Goal: Transaction & Acquisition: Purchase product/service

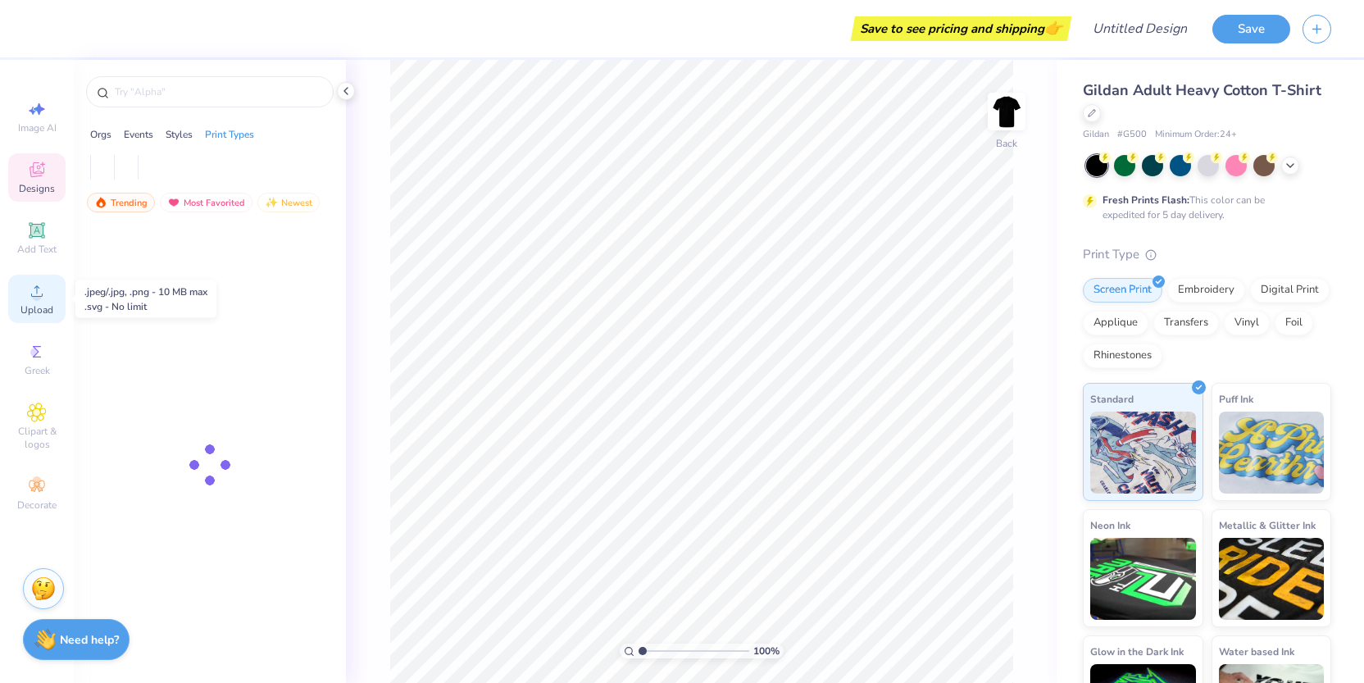
click at [24, 297] on div "Upload" at bounding box center [36, 299] width 57 height 48
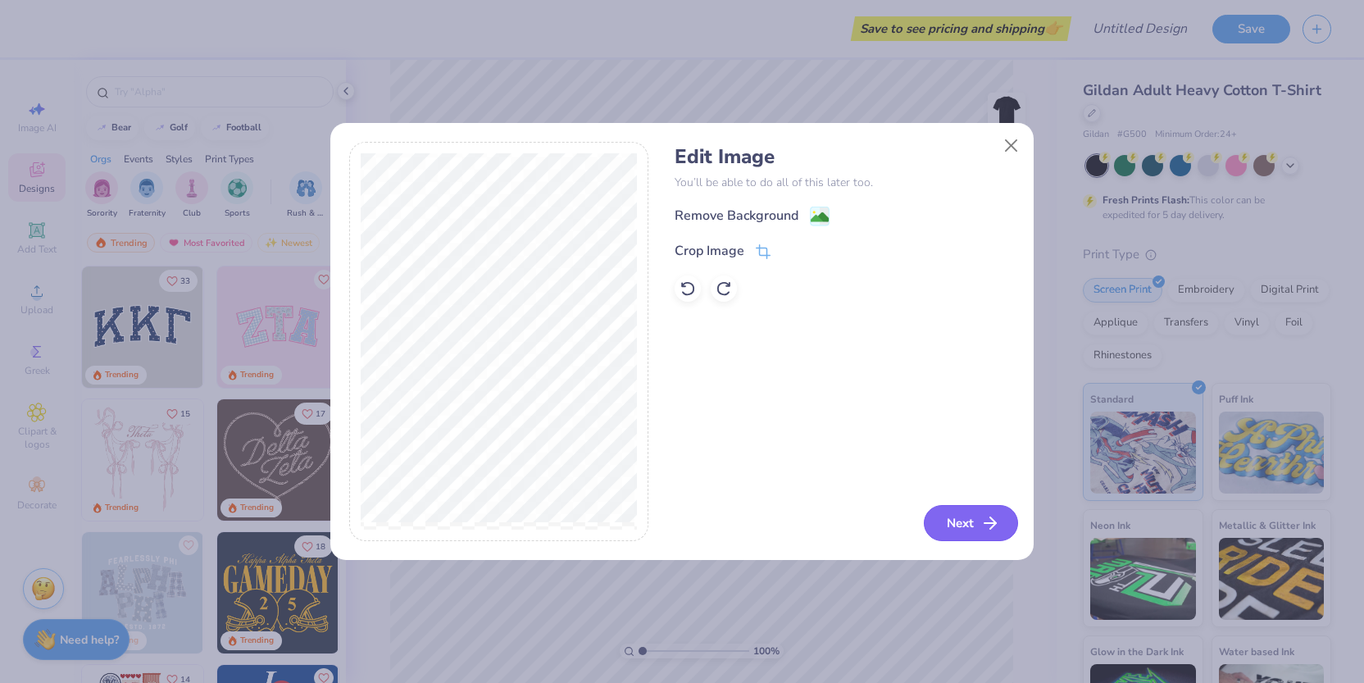
click at [963, 516] on button "Next" at bounding box center [971, 523] width 94 height 36
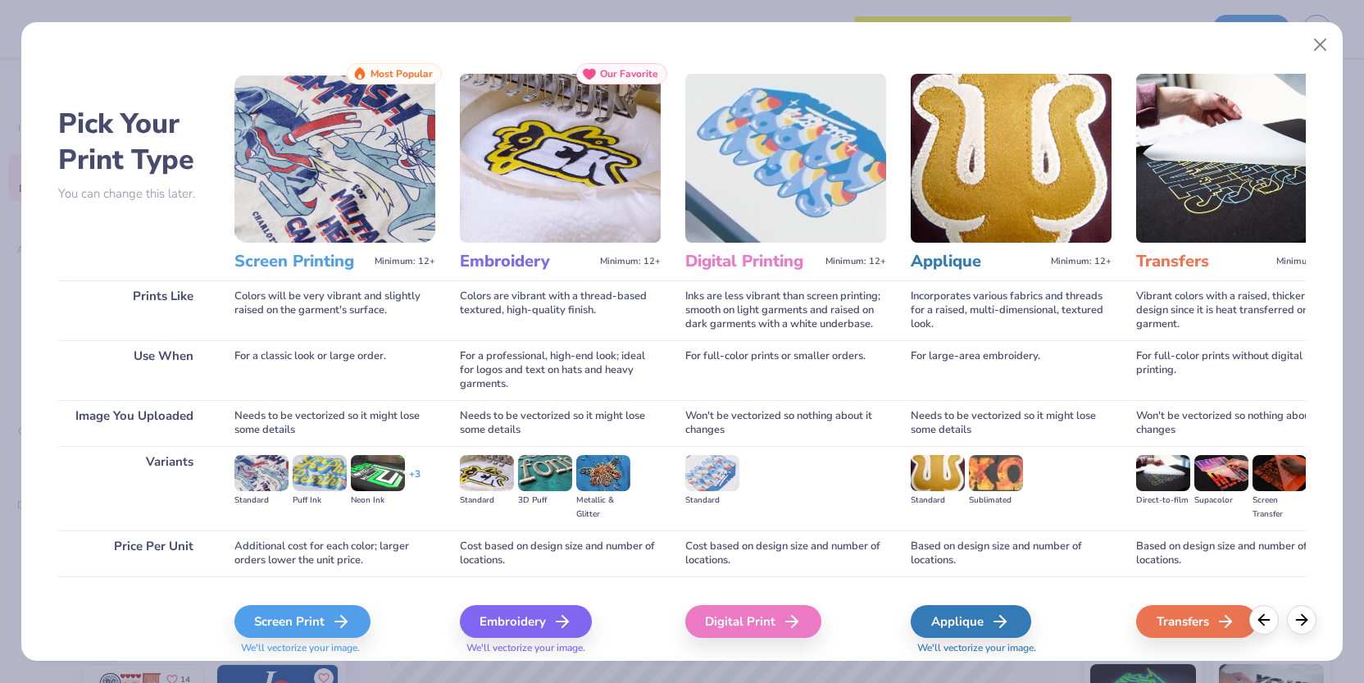
scroll to position [52, 0]
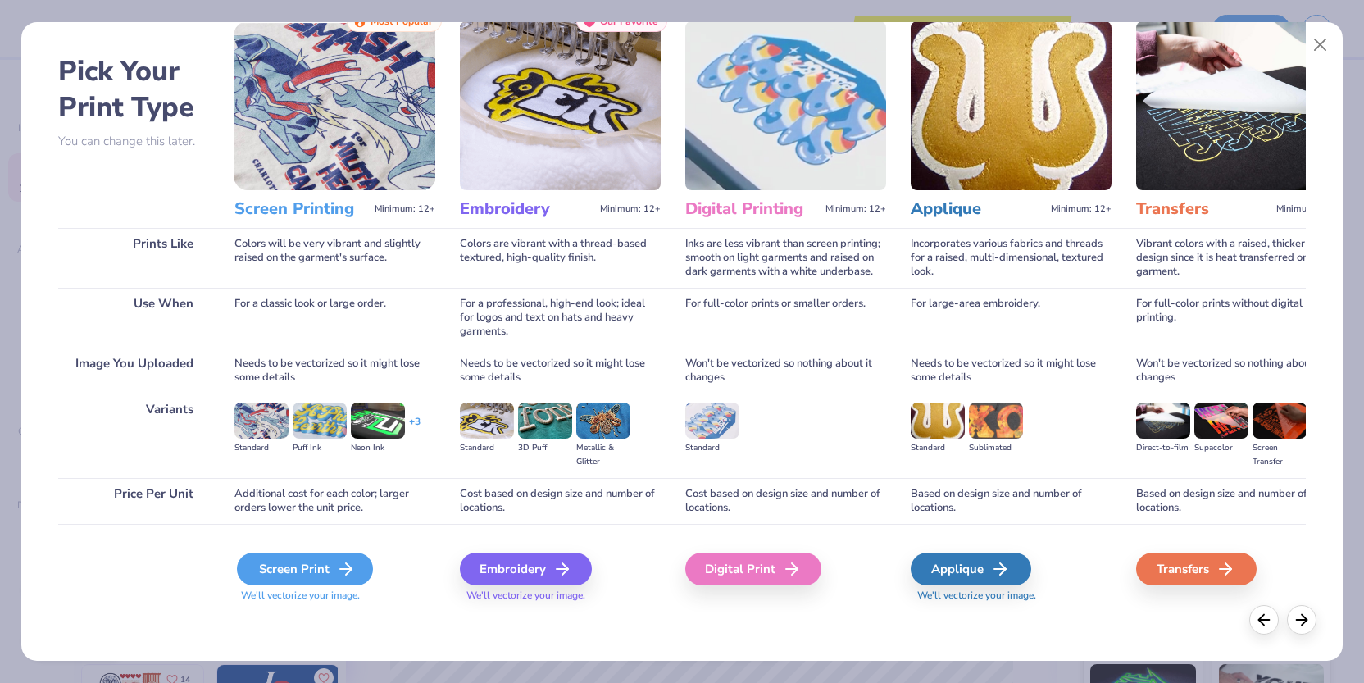
click at [310, 560] on div "Screen Print" at bounding box center [305, 568] width 136 height 33
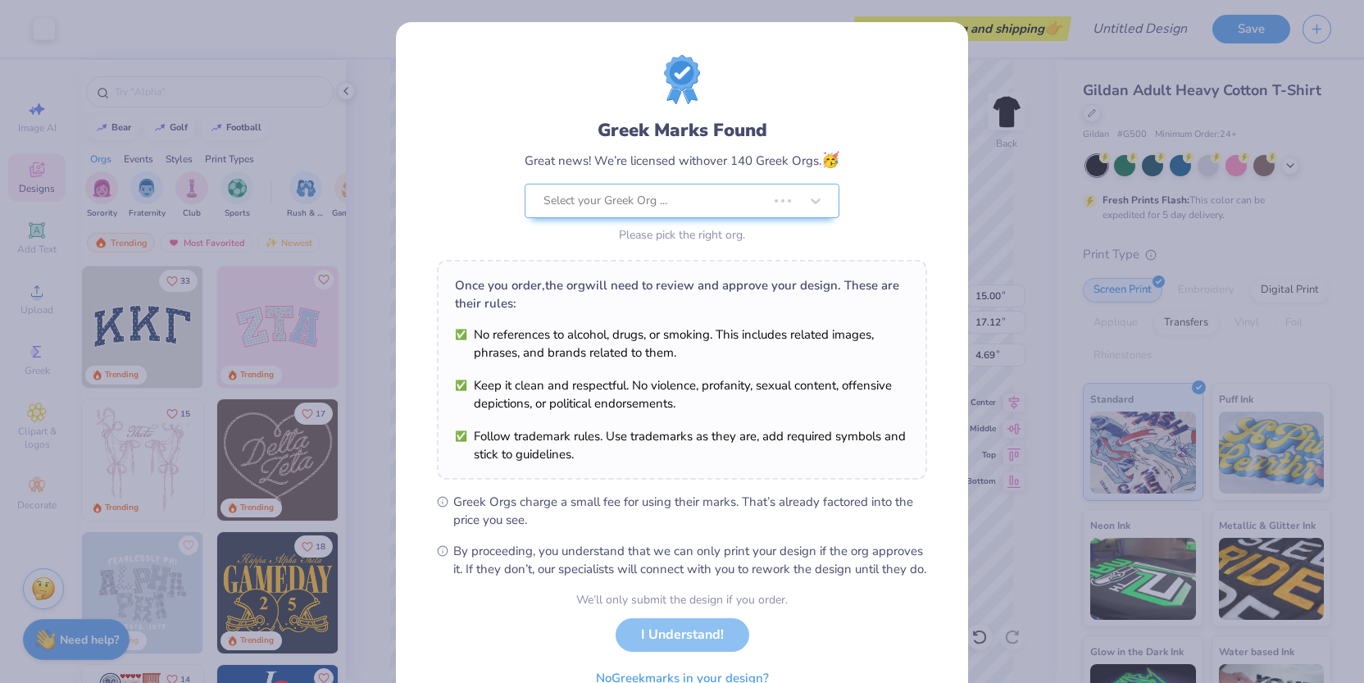
click at [733, 327] on body "Art colors Save to see pricing and shipping 👉 Design Title Save Image AI Design…" at bounding box center [682, 341] width 1364 height 683
type input "5.29"
type input "6.04"
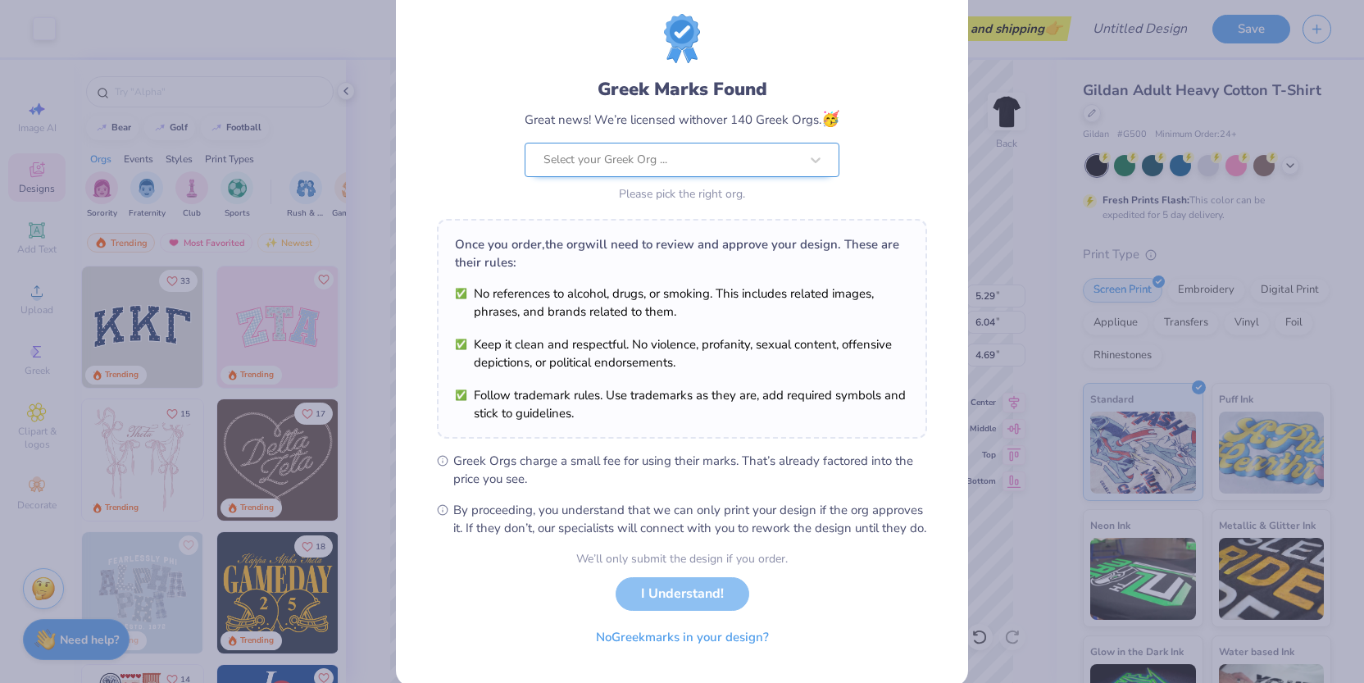
scroll to position [84, 0]
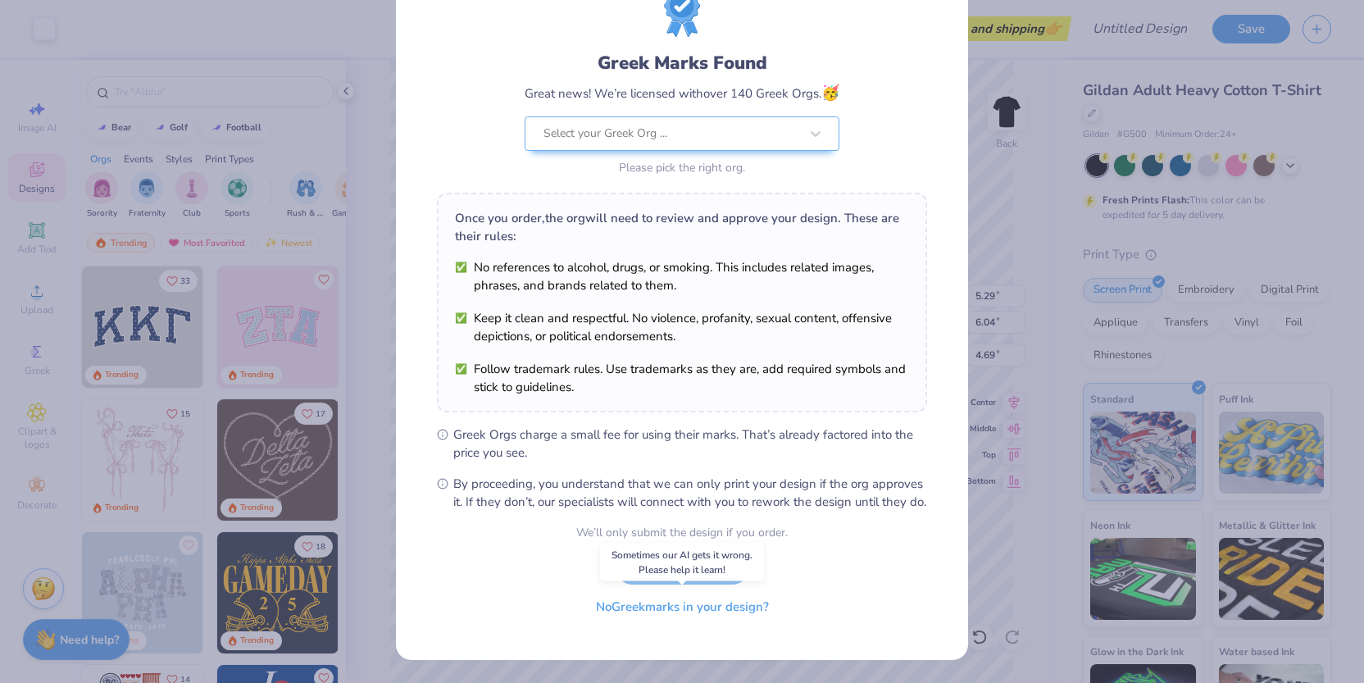
click at [716, 611] on button "No Greek marks in your design?" at bounding box center [682, 607] width 201 height 34
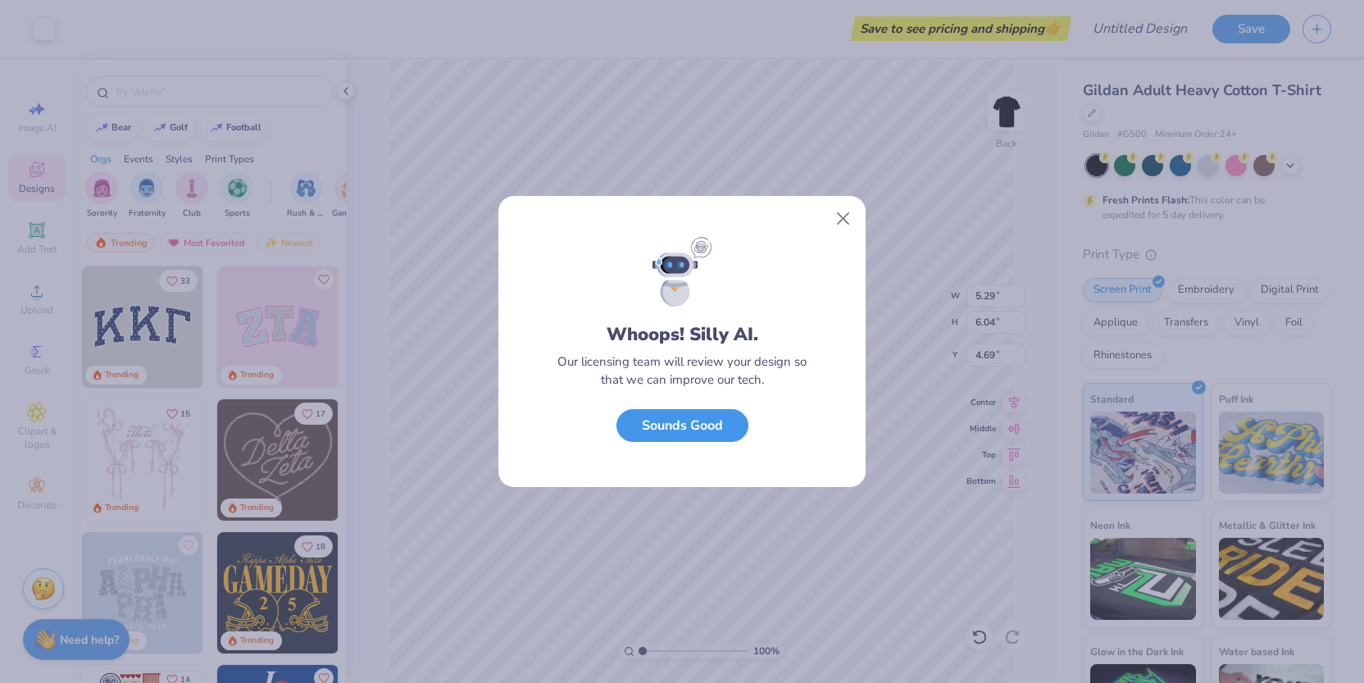
click at [727, 417] on button "Sounds Good" at bounding box center [682, 426] width 132 height 34
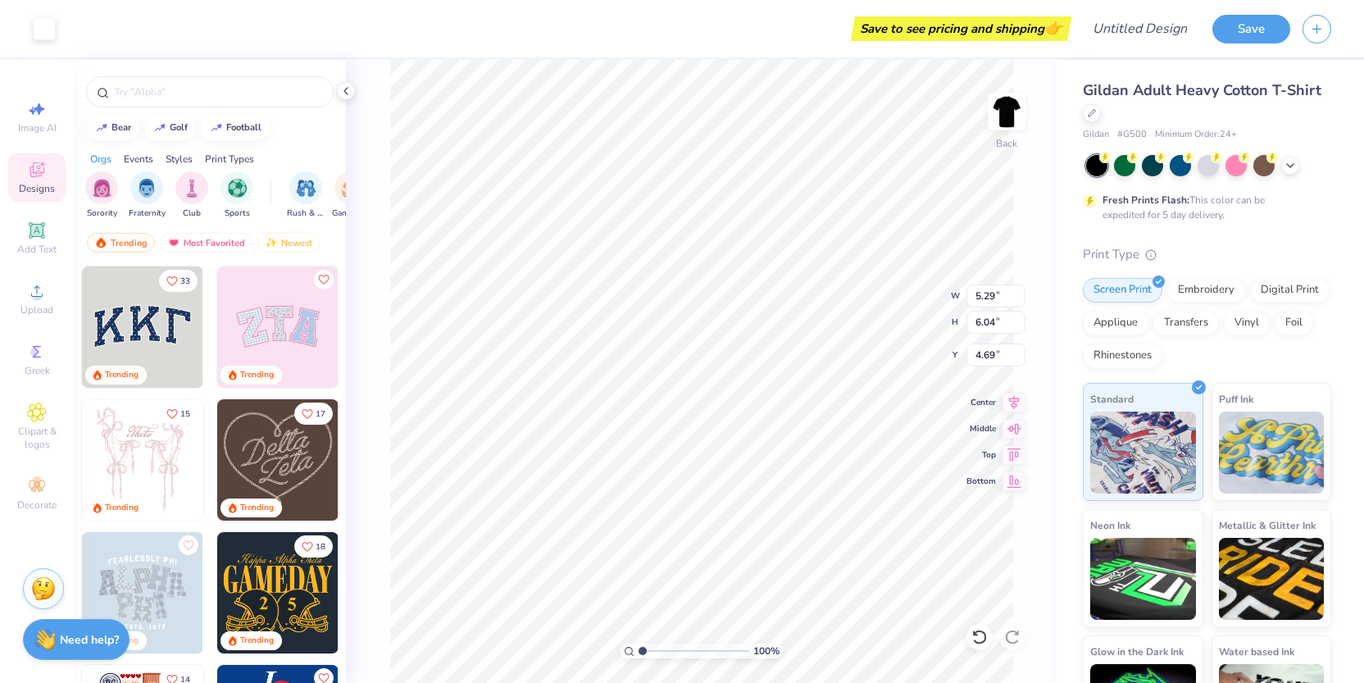
type input "3.00"
type input "4.00"
type input "4.57"
click at [1012, 396] on icon at bounding box center [1014, 400] width 11 height 14
click at [1012, 110] on img at bounding box center [1007, 112] width 66 height 66
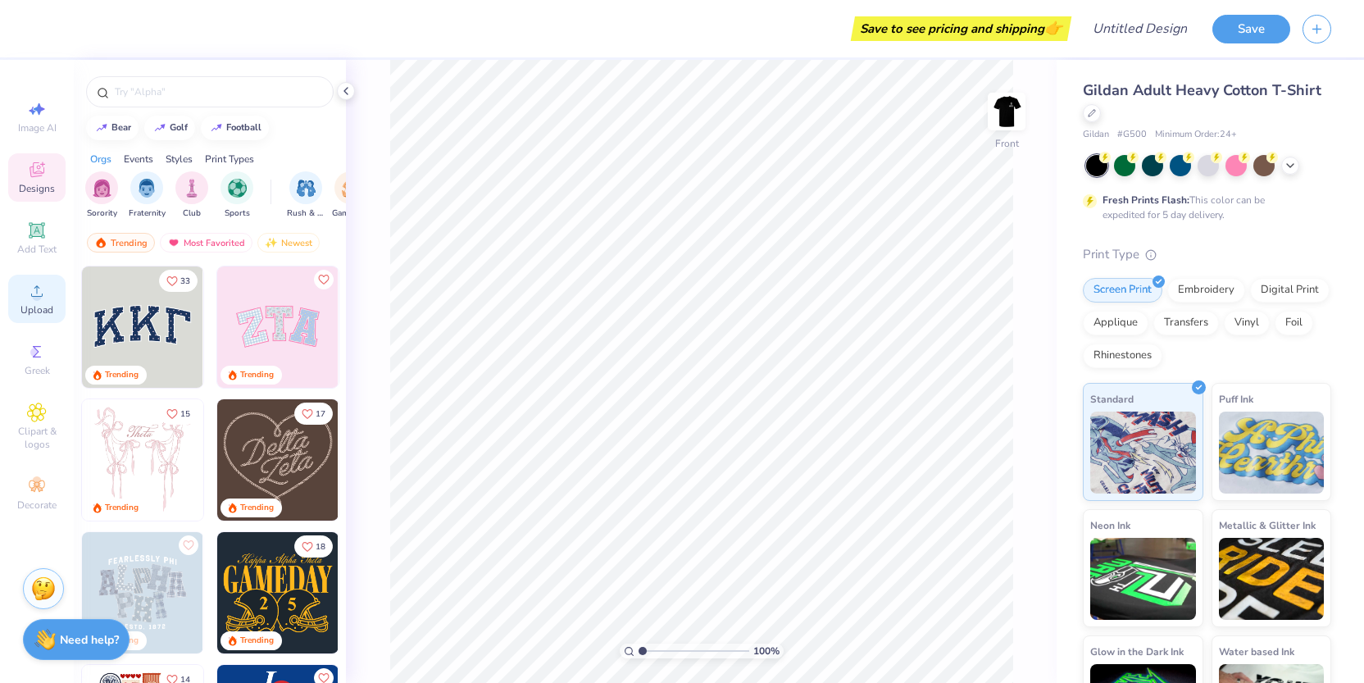
click at [41, 292] on icon at bounding box center [37, 291] width 20 height 20
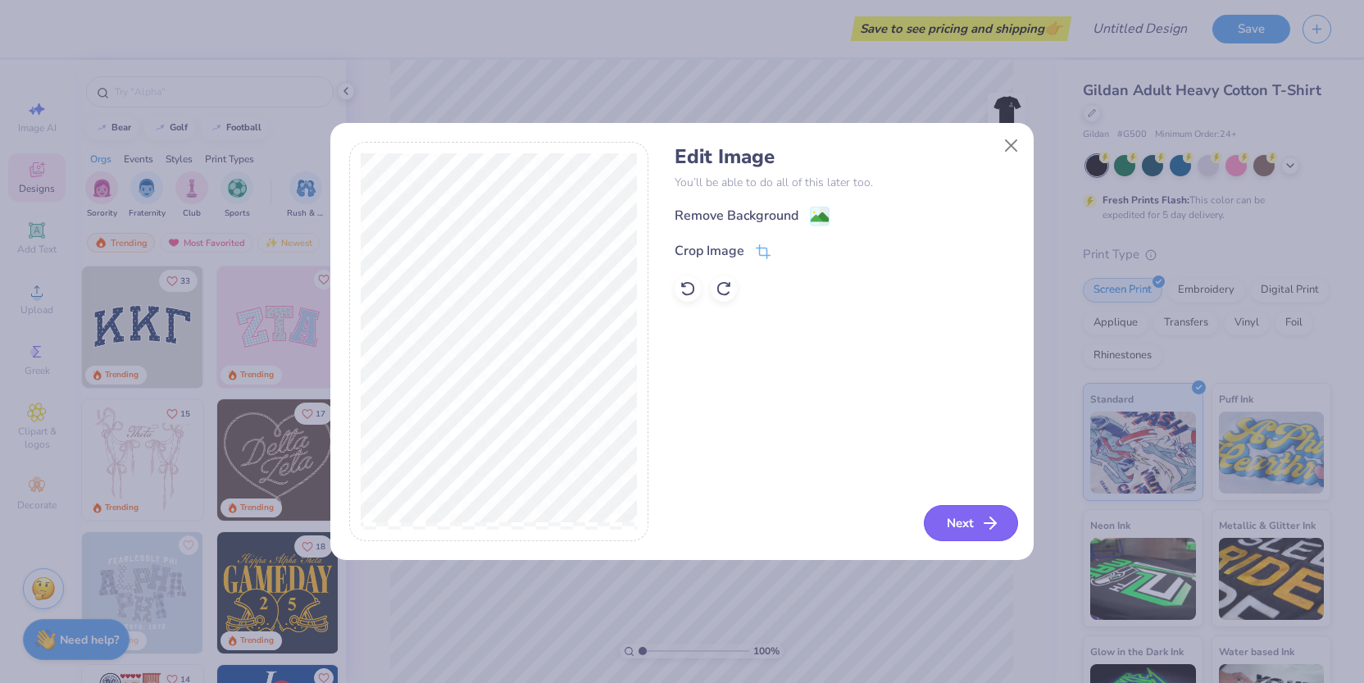
click at [960, 519] on button "Next" at bounding box center [971, 523] width 94 height 36
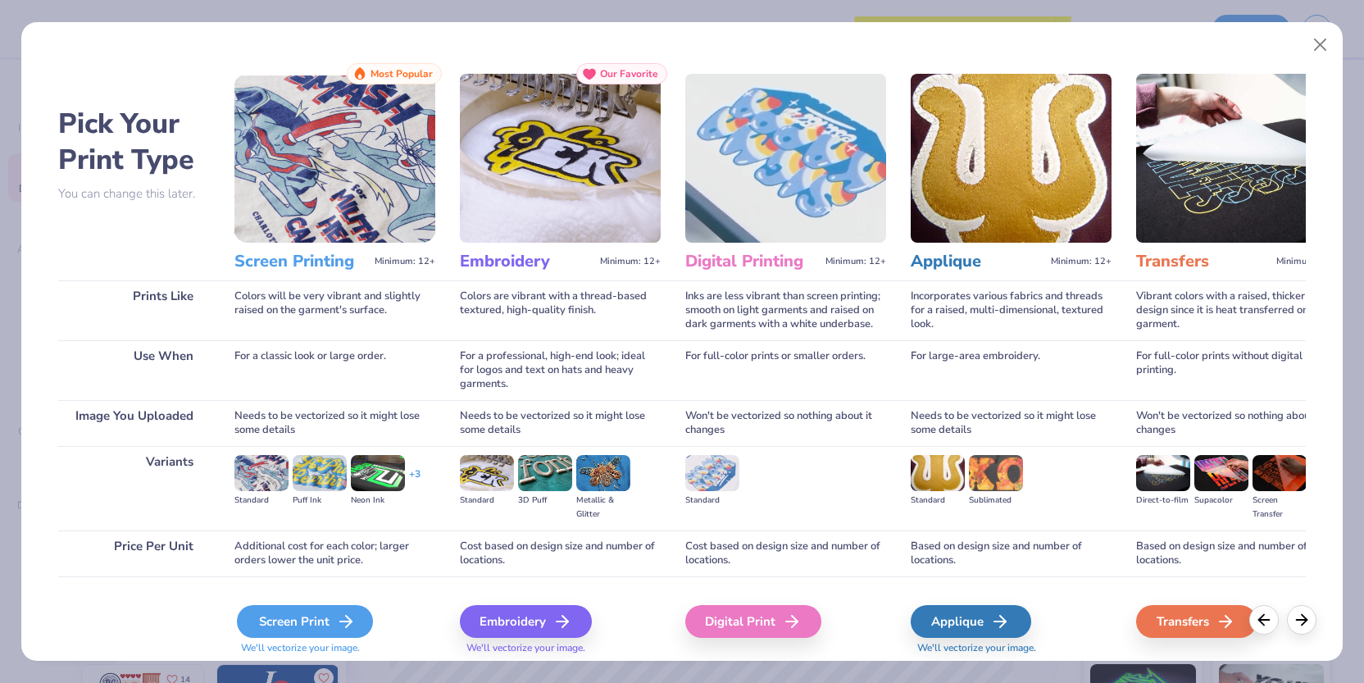
click at [329, 614] on div "Screen Print" at bounding box center [305, 621] width 136 height 33
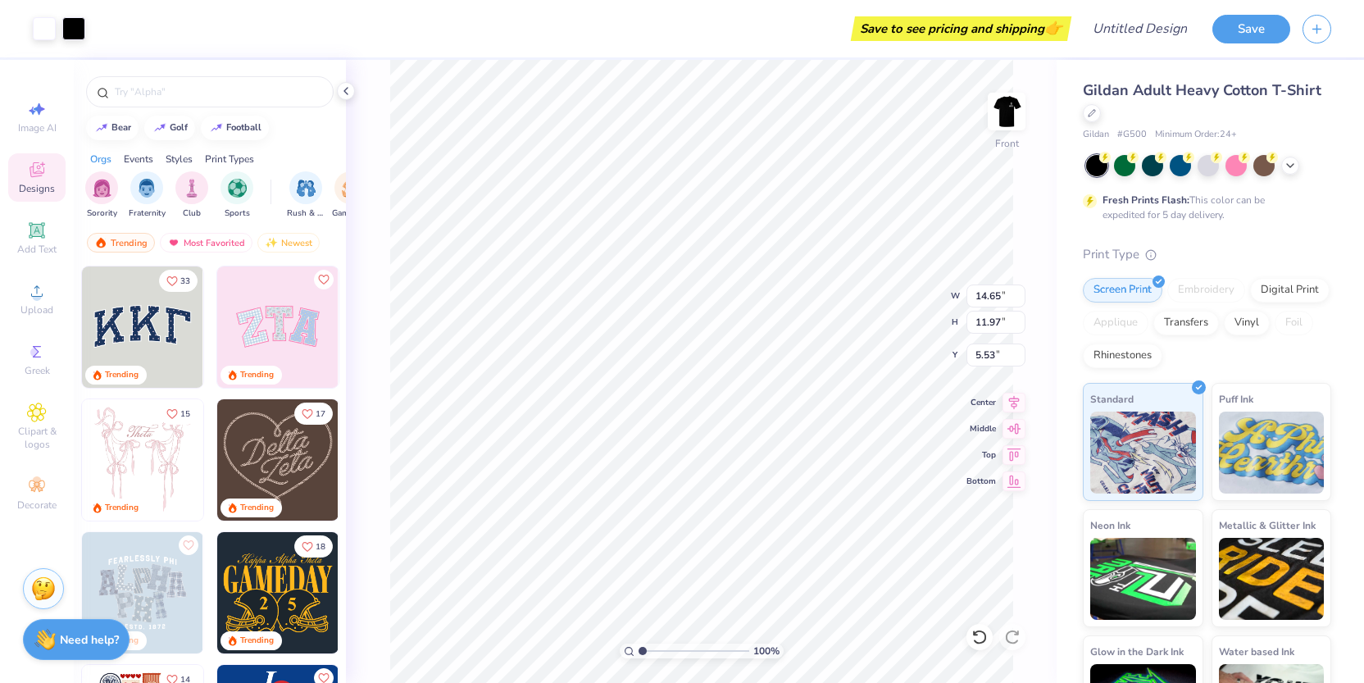
type input "5.12"
type input "14.09"
type input "11.52"
type input "5.12"
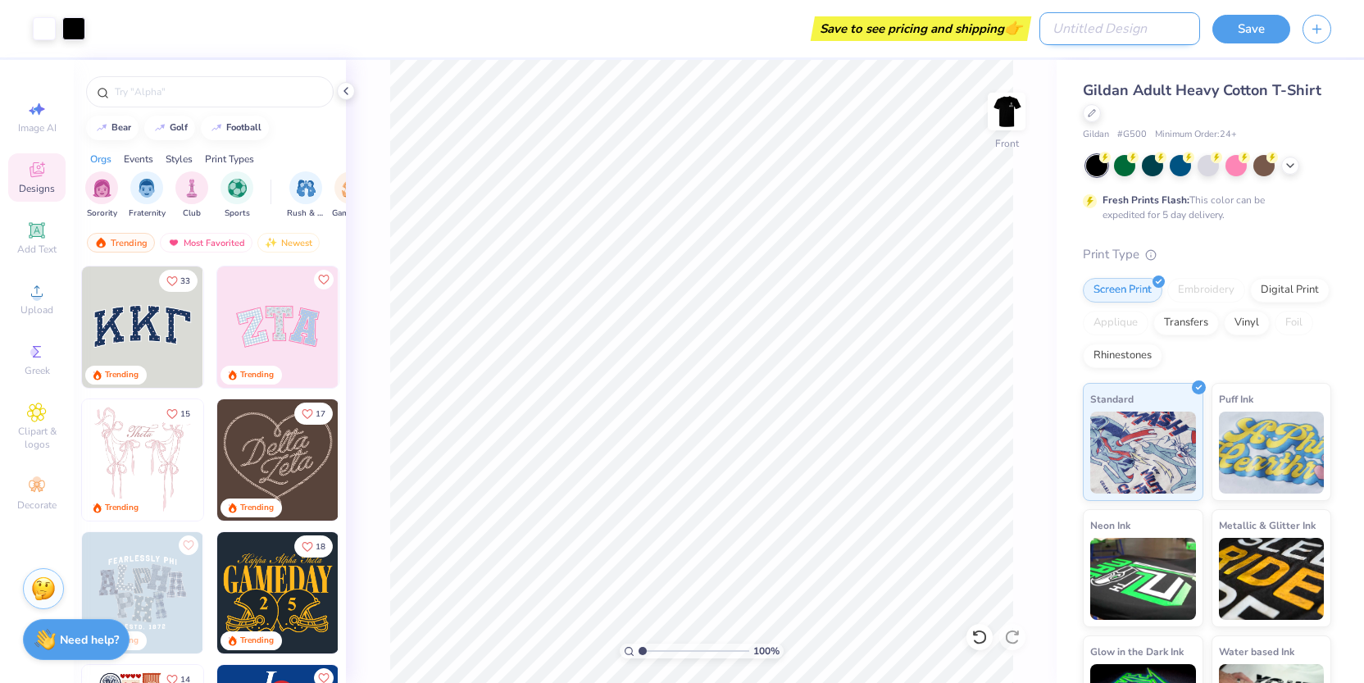
click at [1138, 38] on input "Design Title" at bounding box center [1119, 28] width 161 height 33
type input "mgc showcase"
click at [976, 36] on div "Save to see pricing and shipping 👉" at bounding box center [961, 28] width 212 height 25
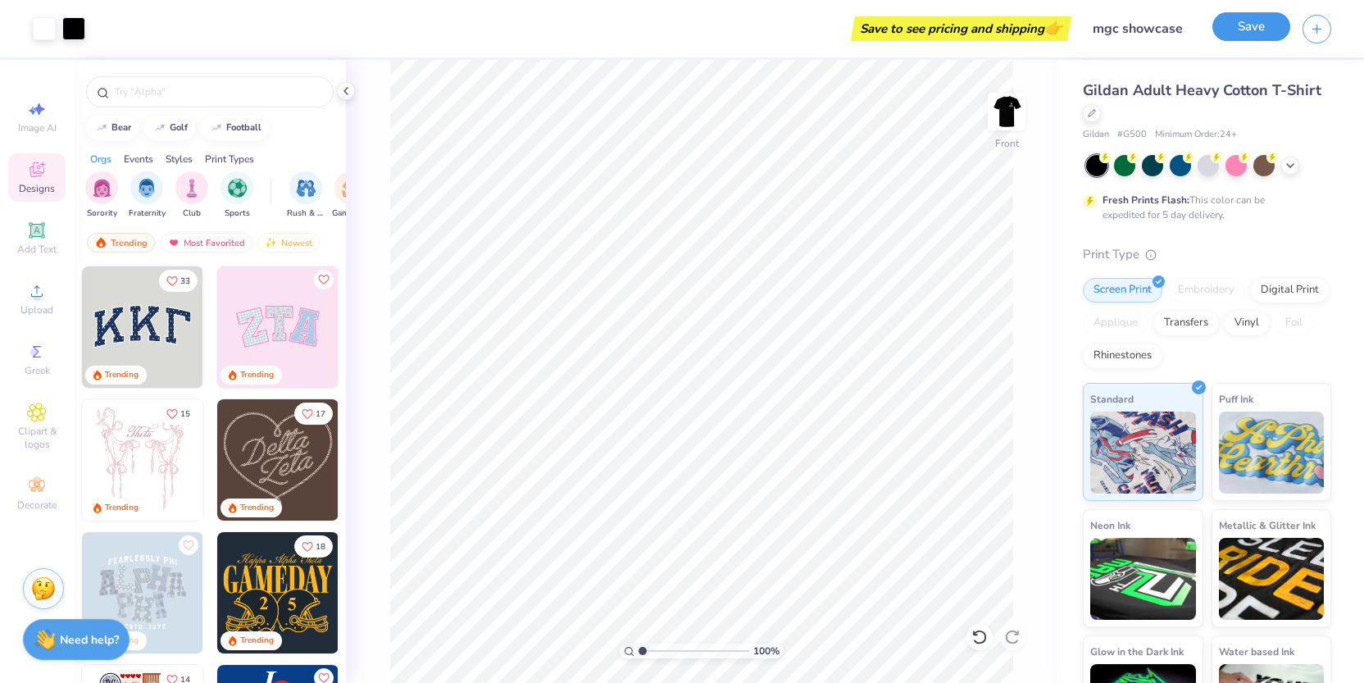
click at [1249, 37] on button "Save" at bounding box center [1251, 26] width 78 height 29
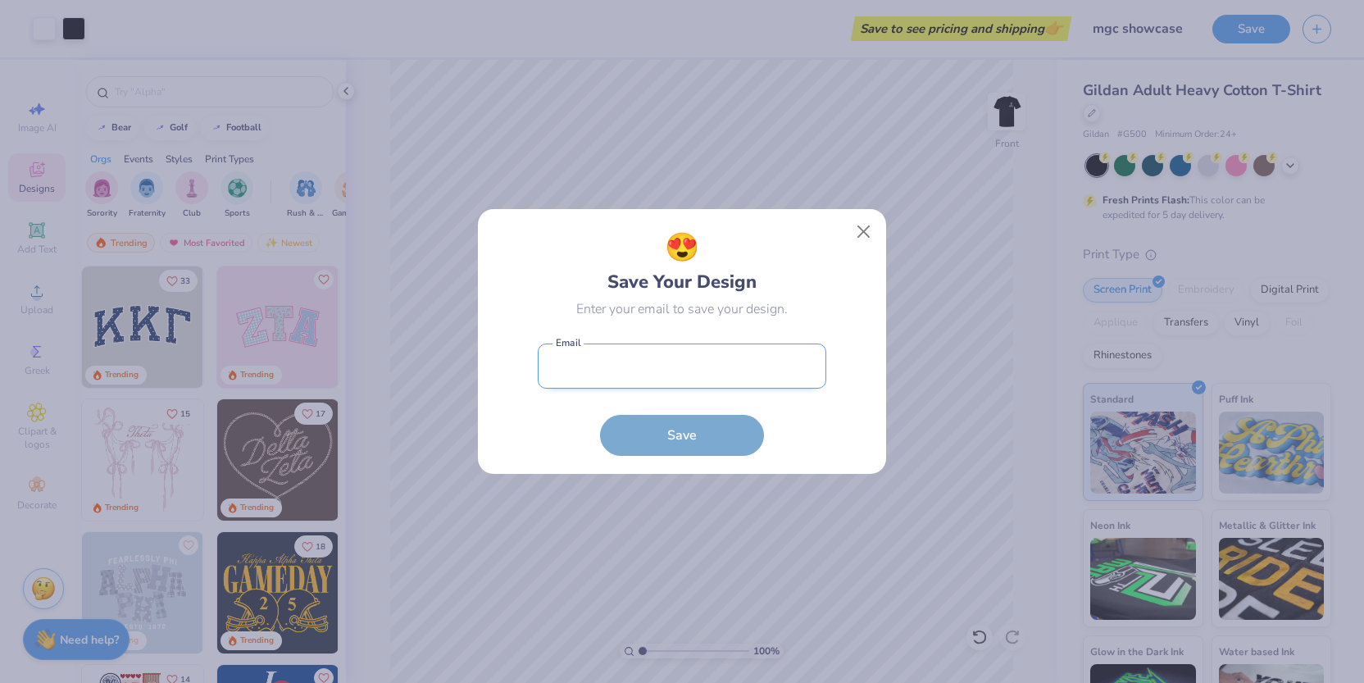
click at [732, 364] on input "email" at bounding box center [682, 365] width 289 height 45
type input "[PERSON_NAME][EMAIL_ADDRESS][DOMAIN_NAME]"
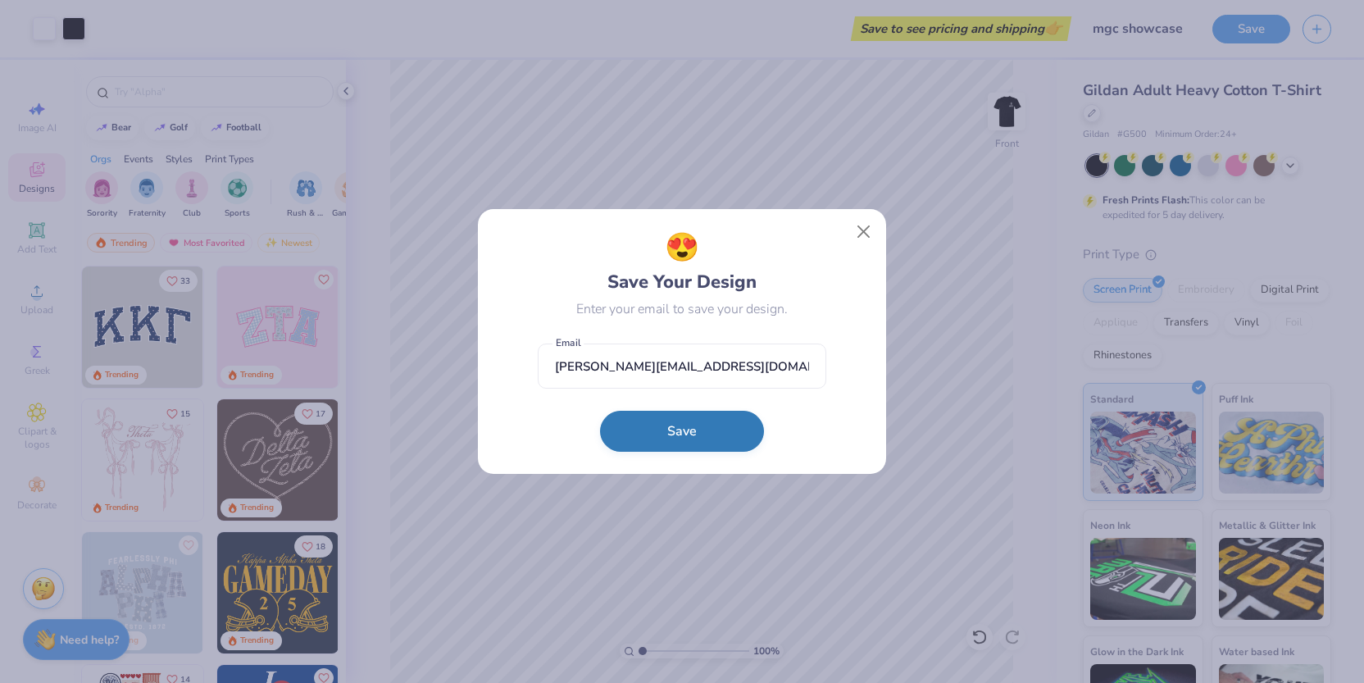
click at [699, 433] on button "Save" at bounding box center [682, 431] width 164 height 41
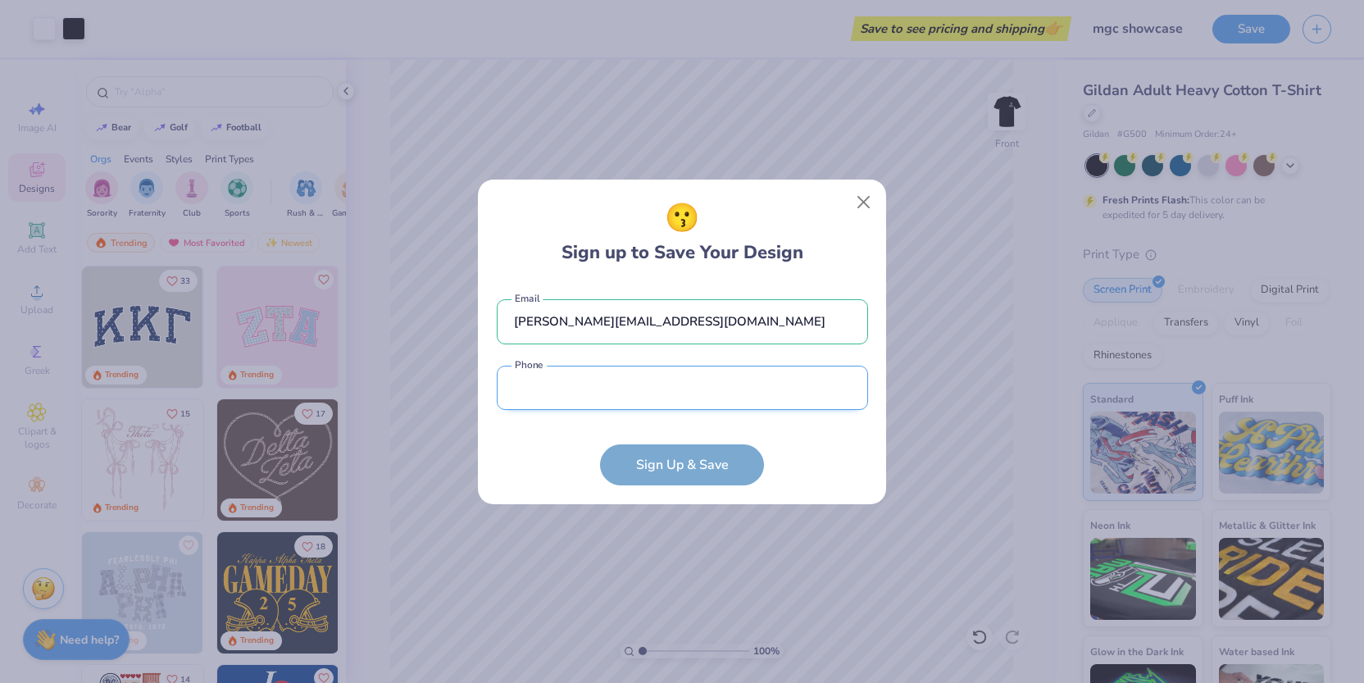
click at [680, 385] on input "tel" at bounding box center [682, 388] width 371 height 45
type input "[PHONE_NUMBER]"
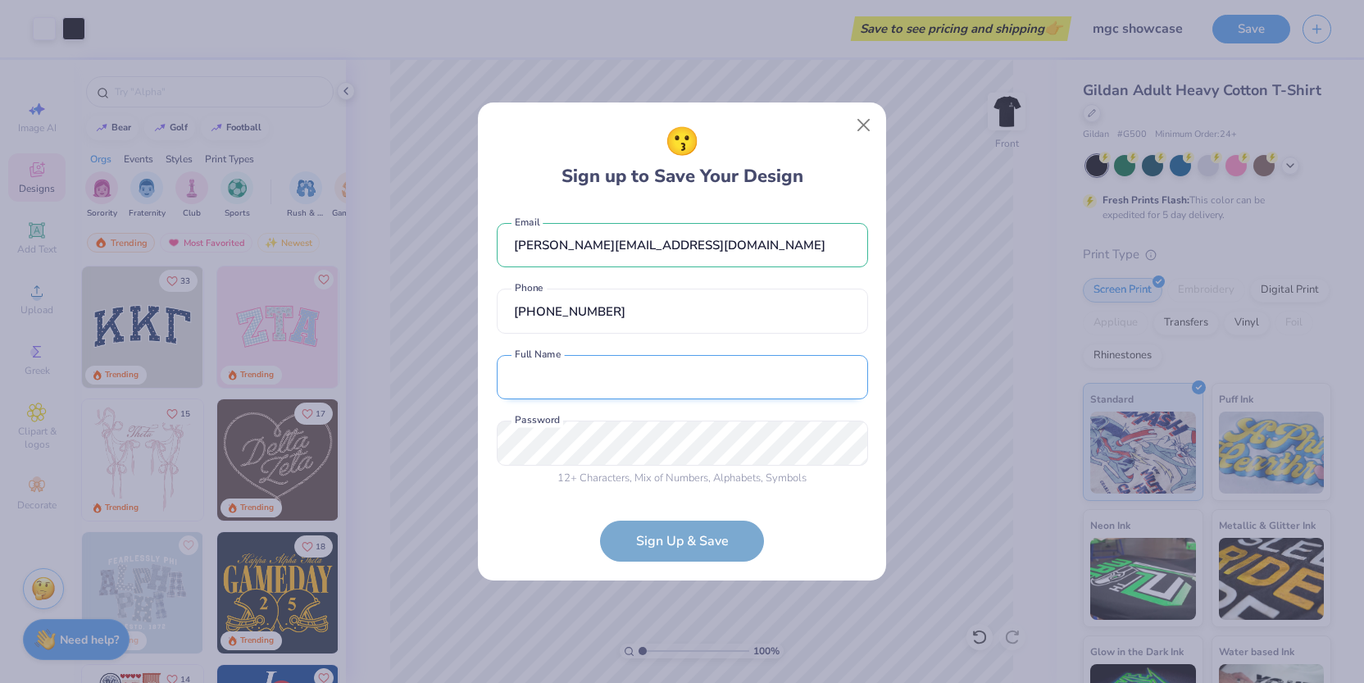
click at [671, 386] on input "text" at bounding box center [682, 377] width 371 height 45
click at [646, 380] on input "text" at bounding box center [682, 377] width 371 height 45
type input "[PERSON_NAME]"
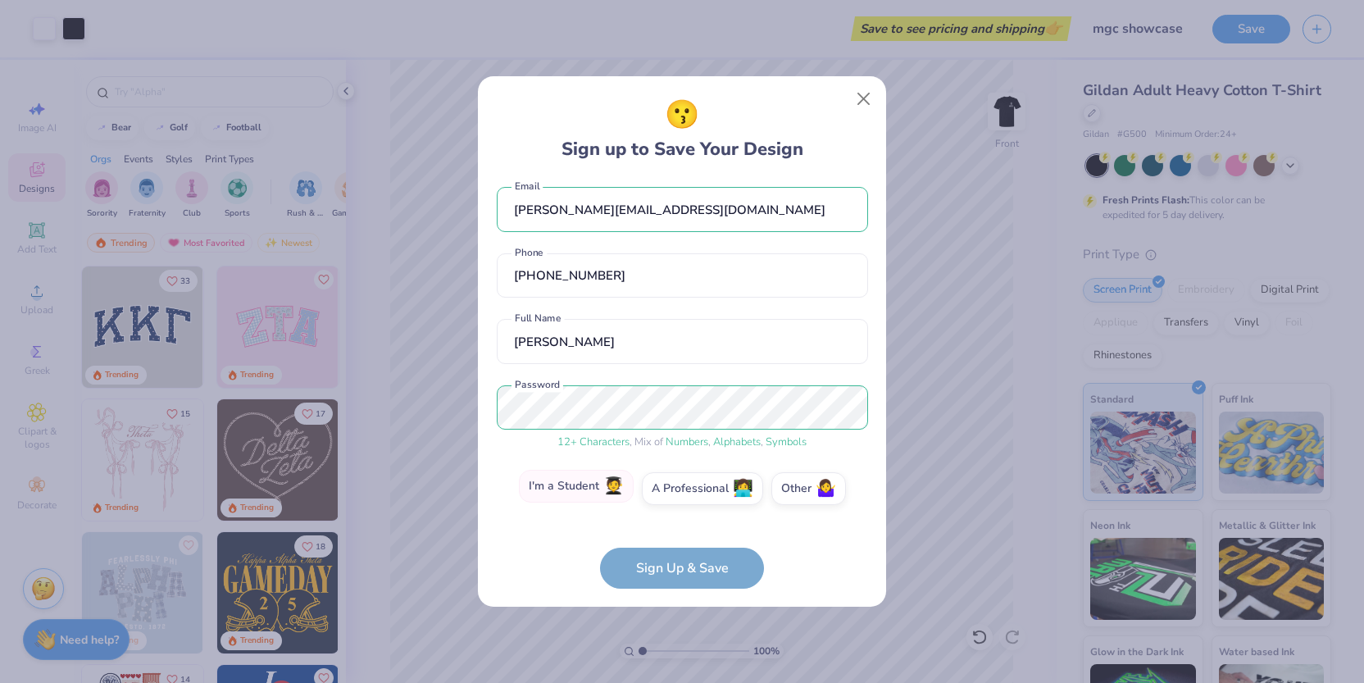
click at [604, 492] on label "I'm a Student 🧑‍🎓" at bounding box center [576, 486] width 115 height 33
click at [677, 496] on input "I'm a Student 🧑‍🎓" at bounding box center [682, 501] width 11 height 11
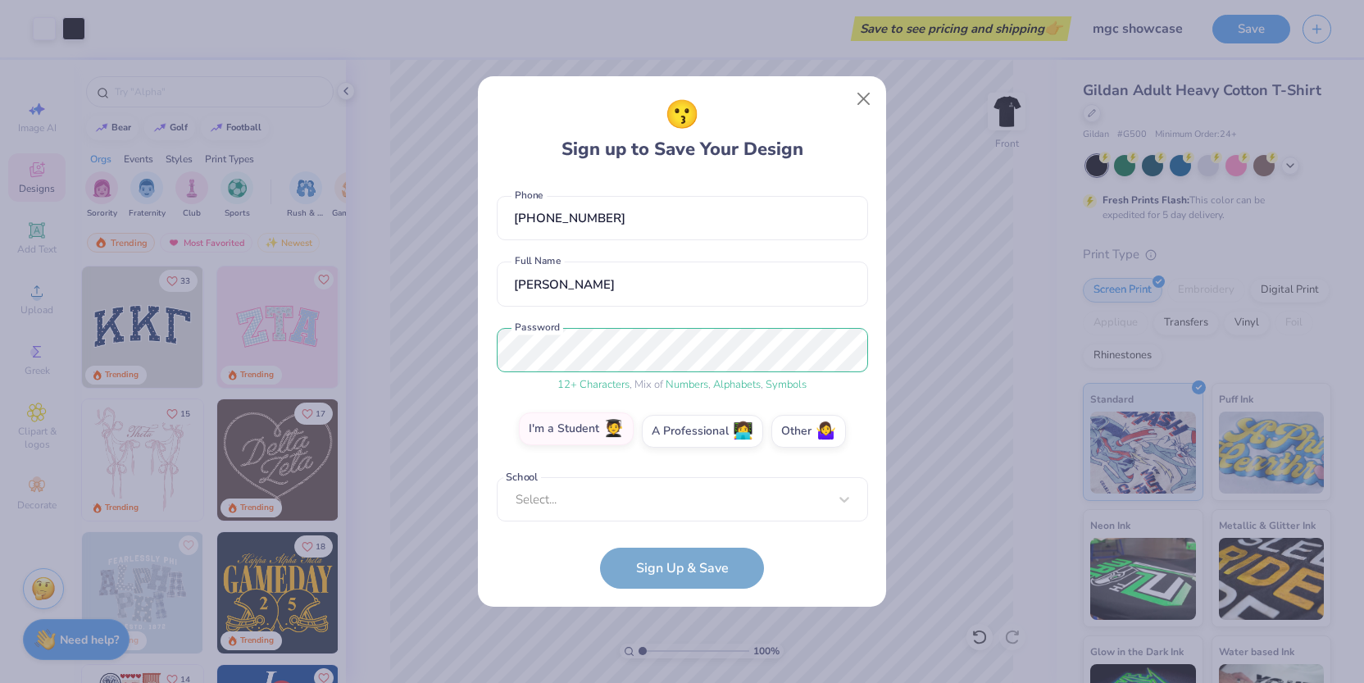
click at [604, 492] on div "Select..." at bounding box center [682, 499] width 371 height 45
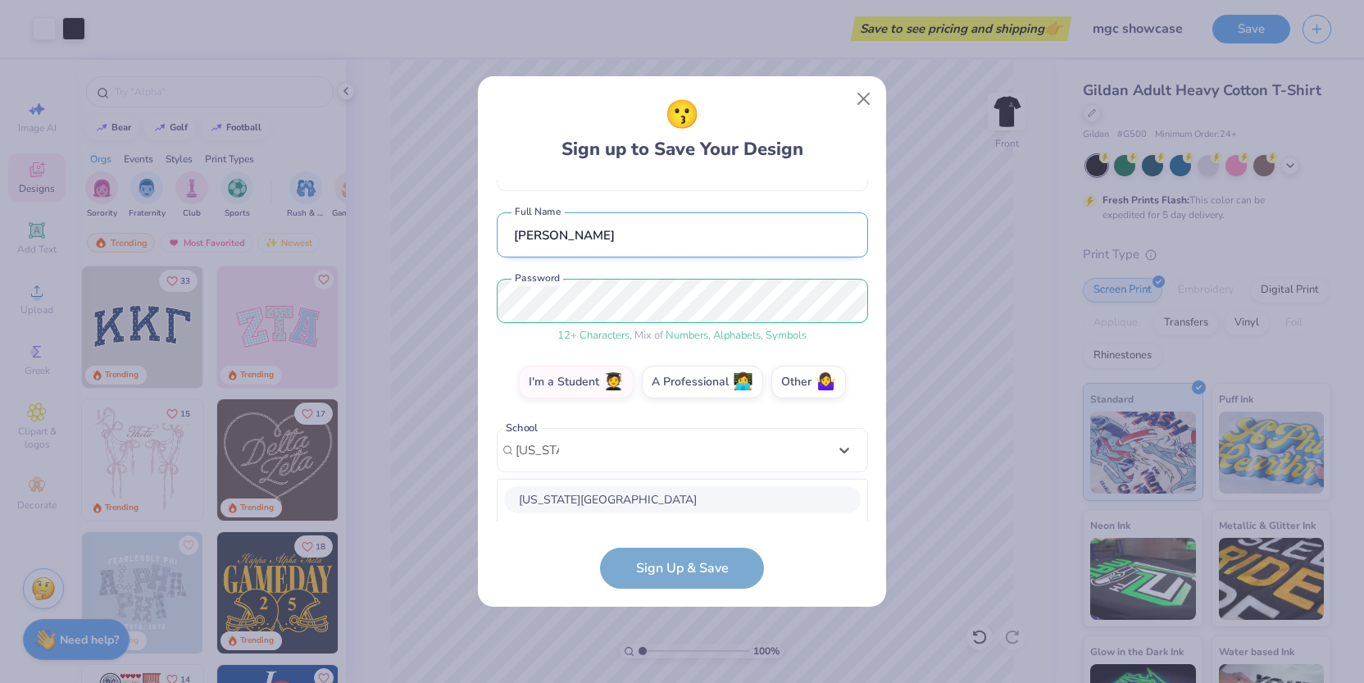
scroll to position [320, 0]
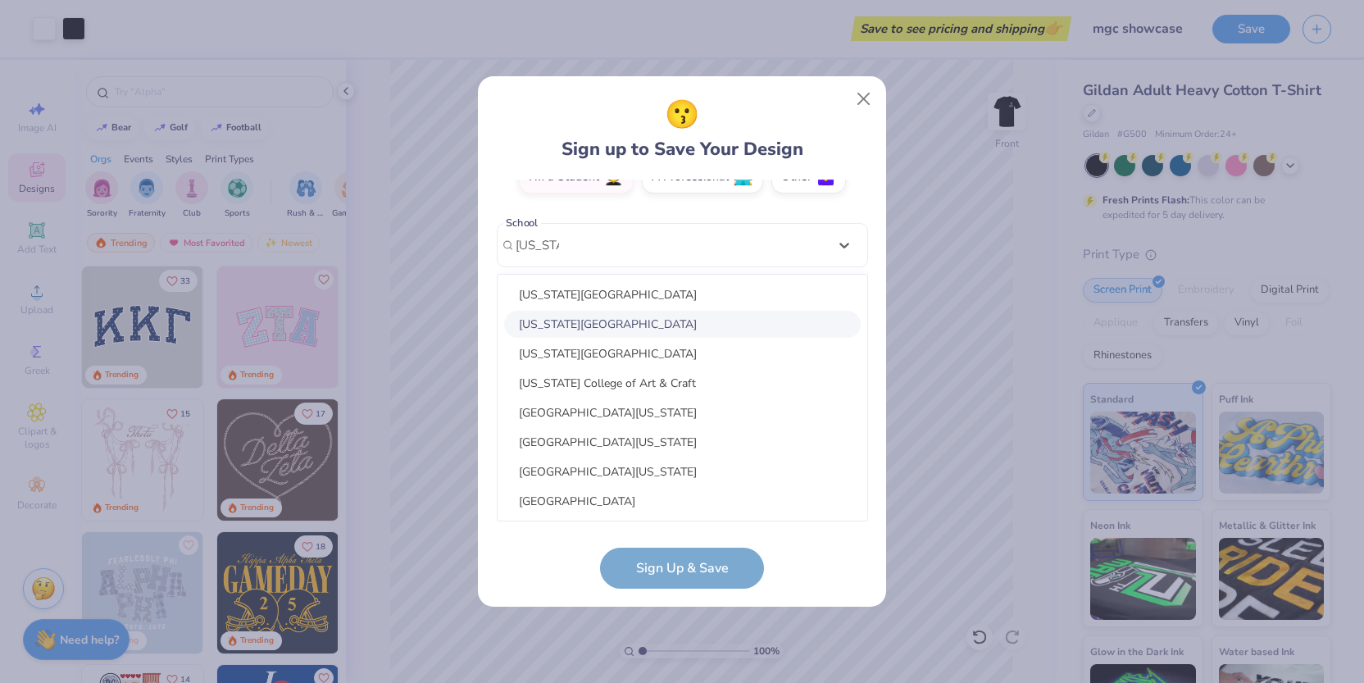
click at [626, 323] on div "[US_STATE][GEOGRAPHIC_DATA]" at bounding box center [682, 324] width 357 height 27
type input "[US_STATE]"
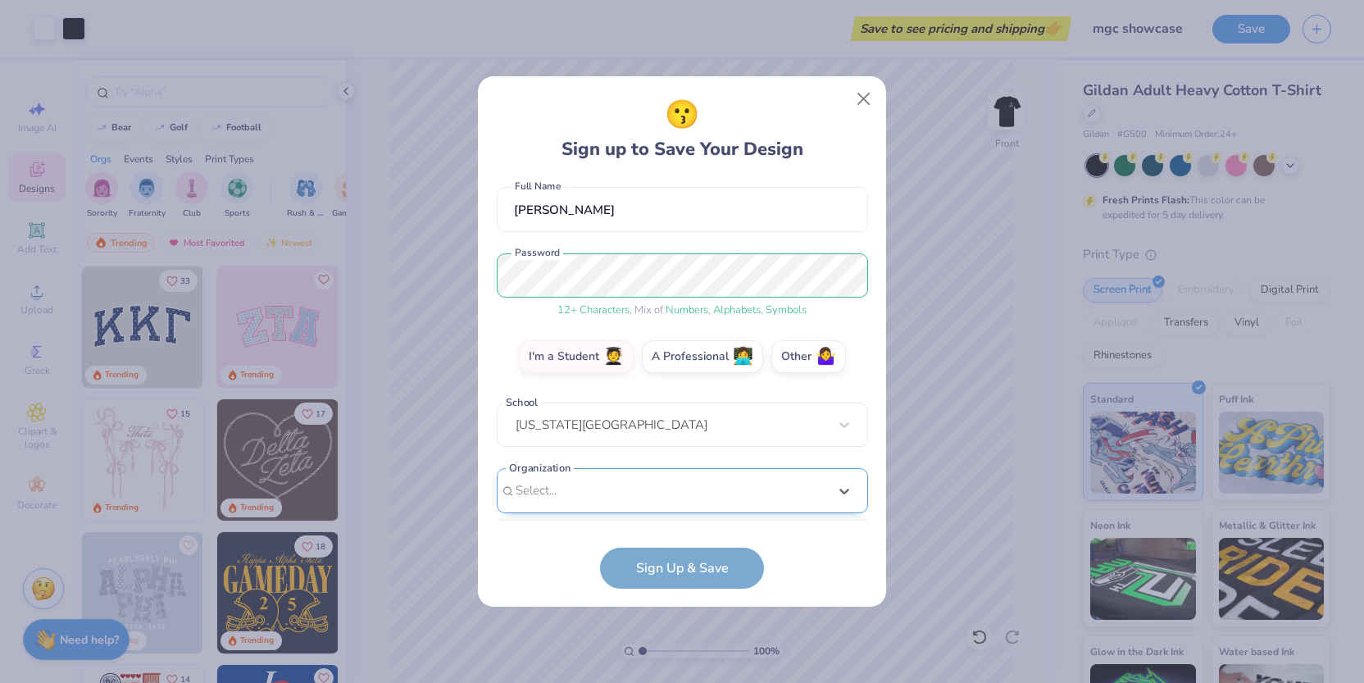
click at [691, 498] on div "option focused, 8 of 15. 15 results available. Use Up and Down to choose option…" at bounding box center [682, 617] width 371 height 299
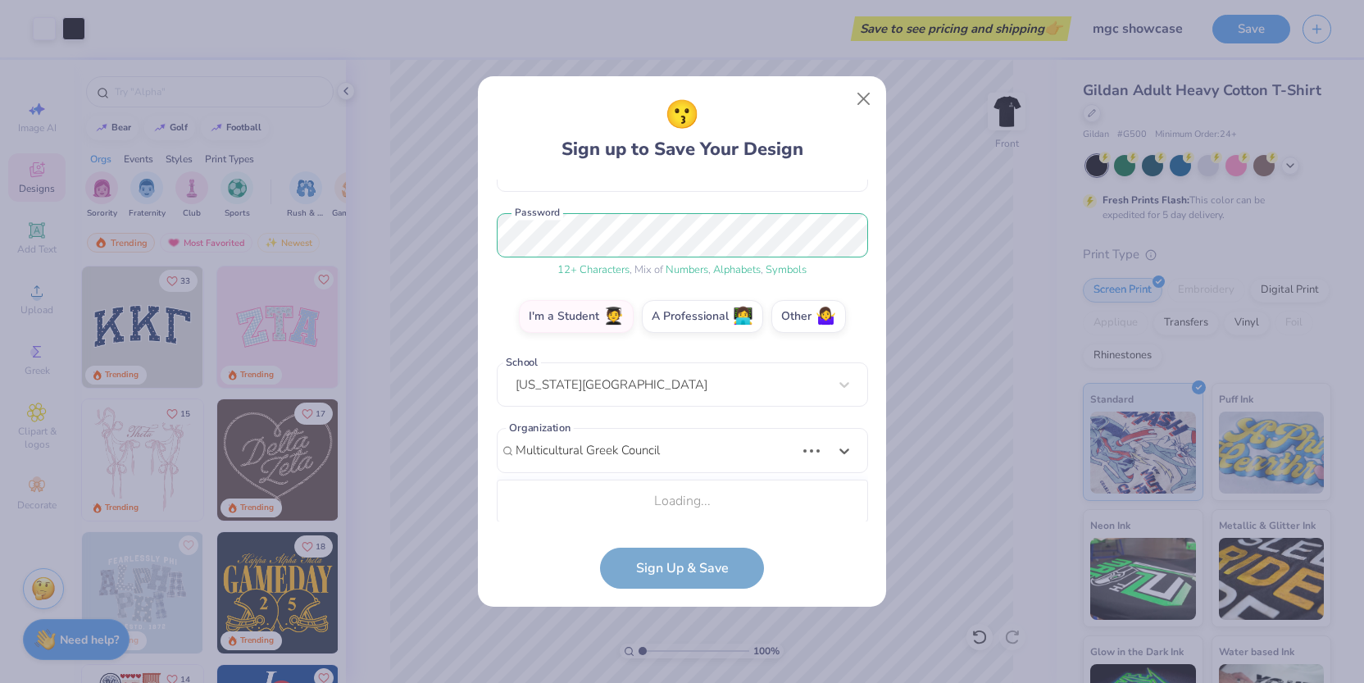
scroll to position [182, 0]
type input "Multicultural Greek Council"
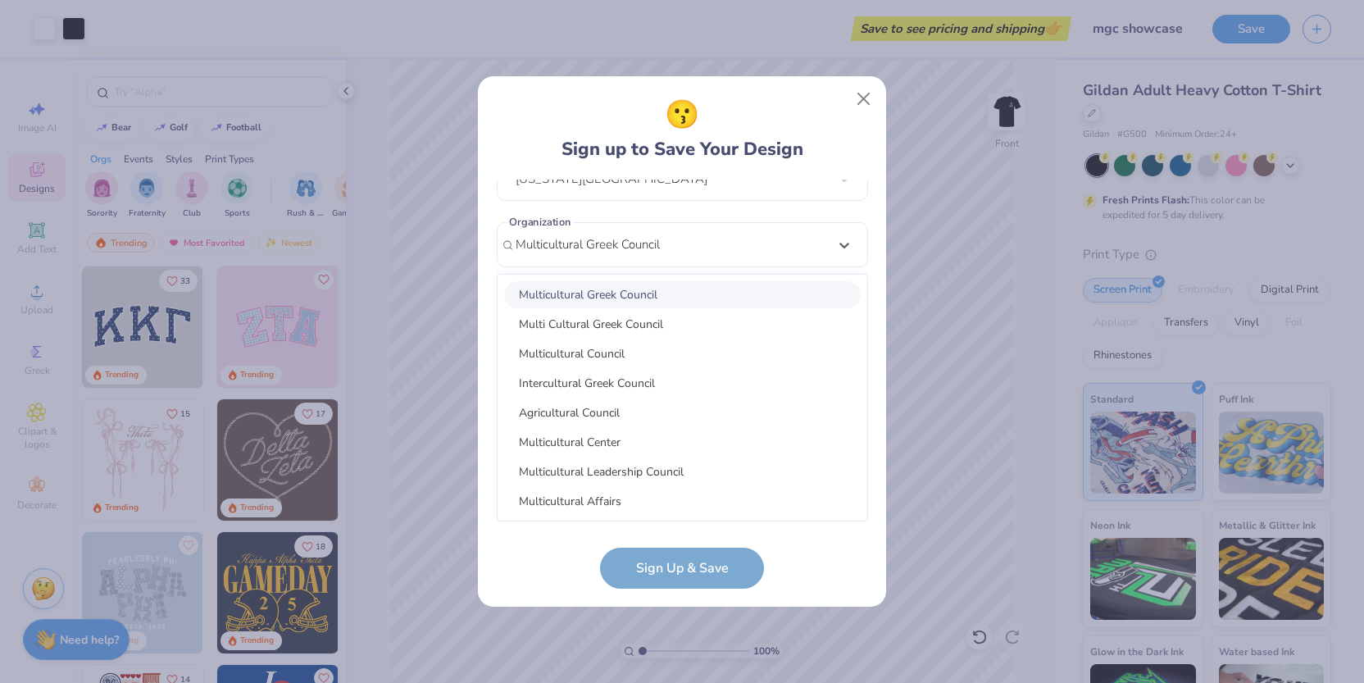
click at [739, 299] on div "Multicultural Greek Council" at bounding box center [682, 294] width 357 height 27
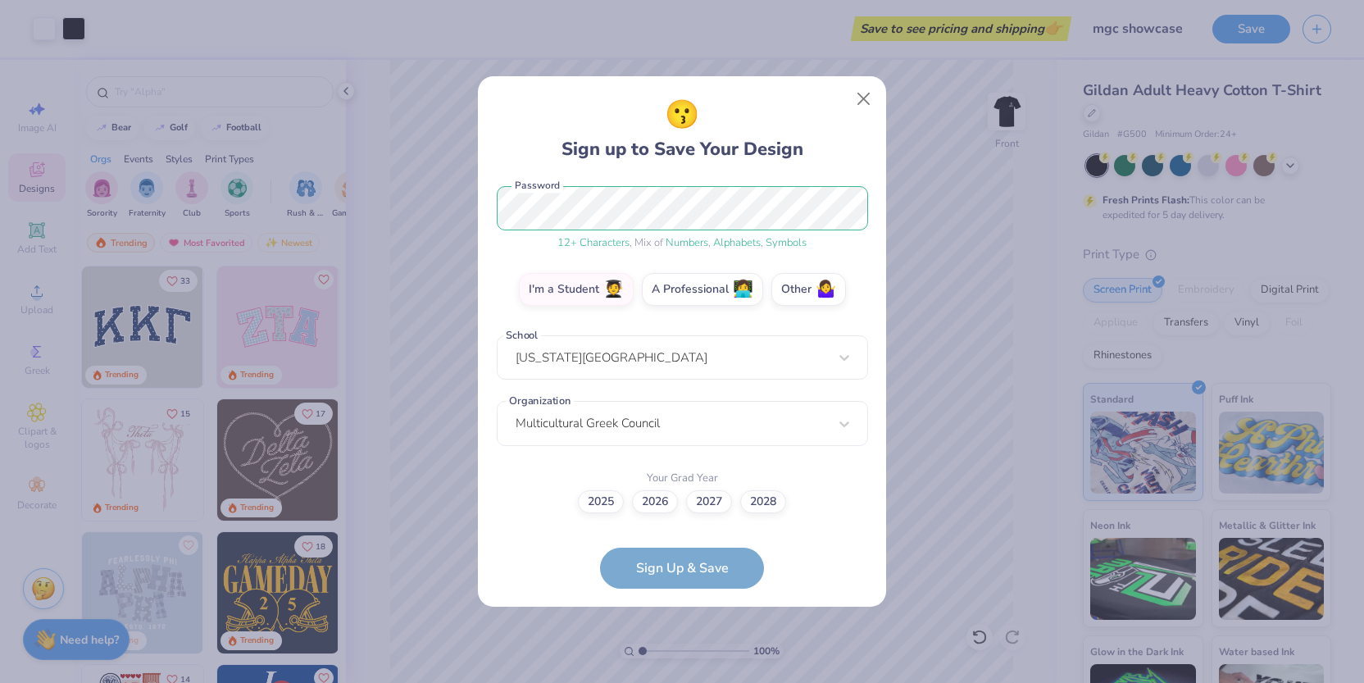
scroll to position [207, 0]
click at [707, 510] on label "2027" at bounding box center [709, 500] width 46 height 23
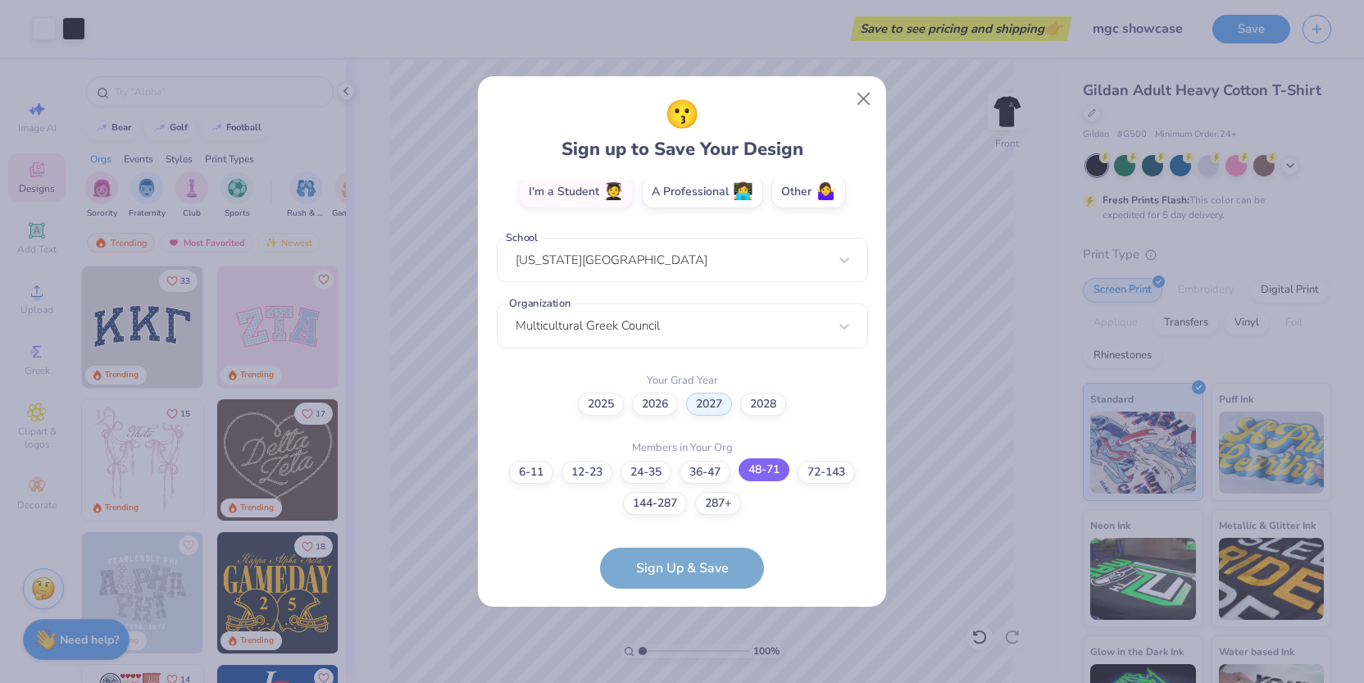
click at [758, 470] on label "48-71" at bounding box center [764, 469] width 51 height 23
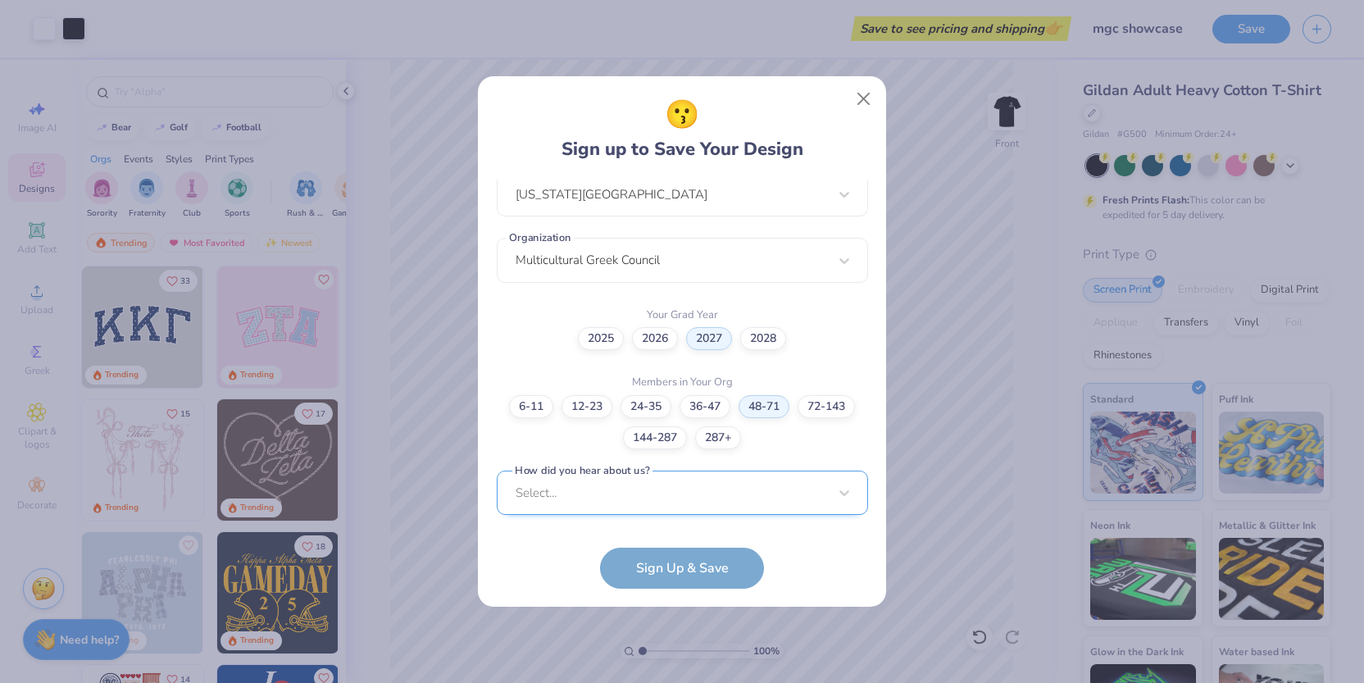
click at [754, 489] on div "Select..." at bounding box center [682, 493] width 371 height 45
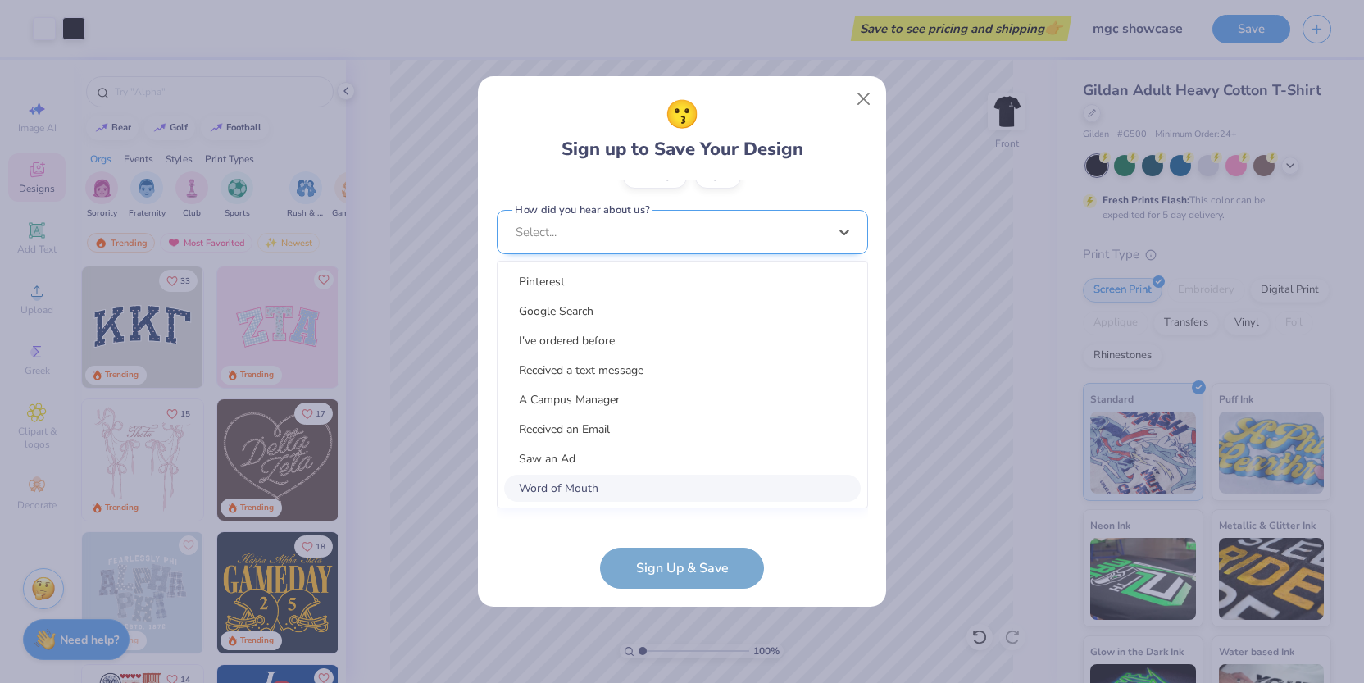
scroll to position [617, 0]
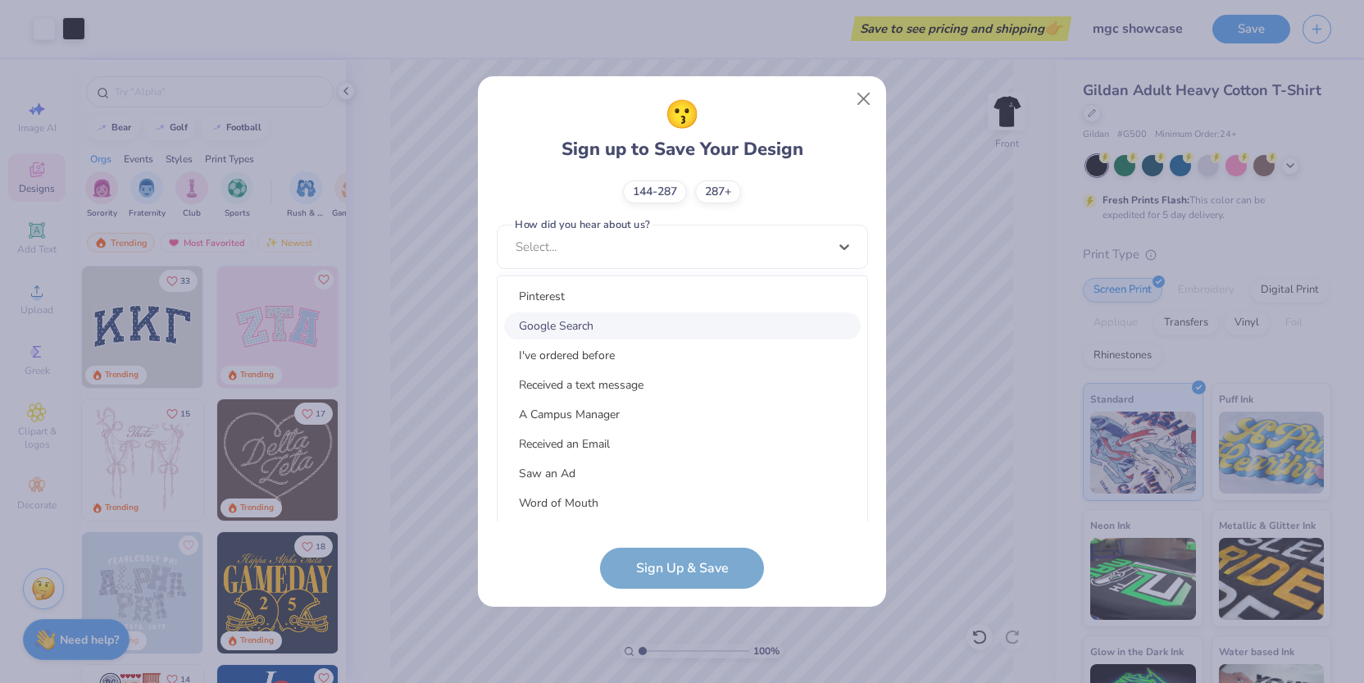
click at [734, 330] on div "Google Search" at bounding box center [682, 325] width 357 height 27
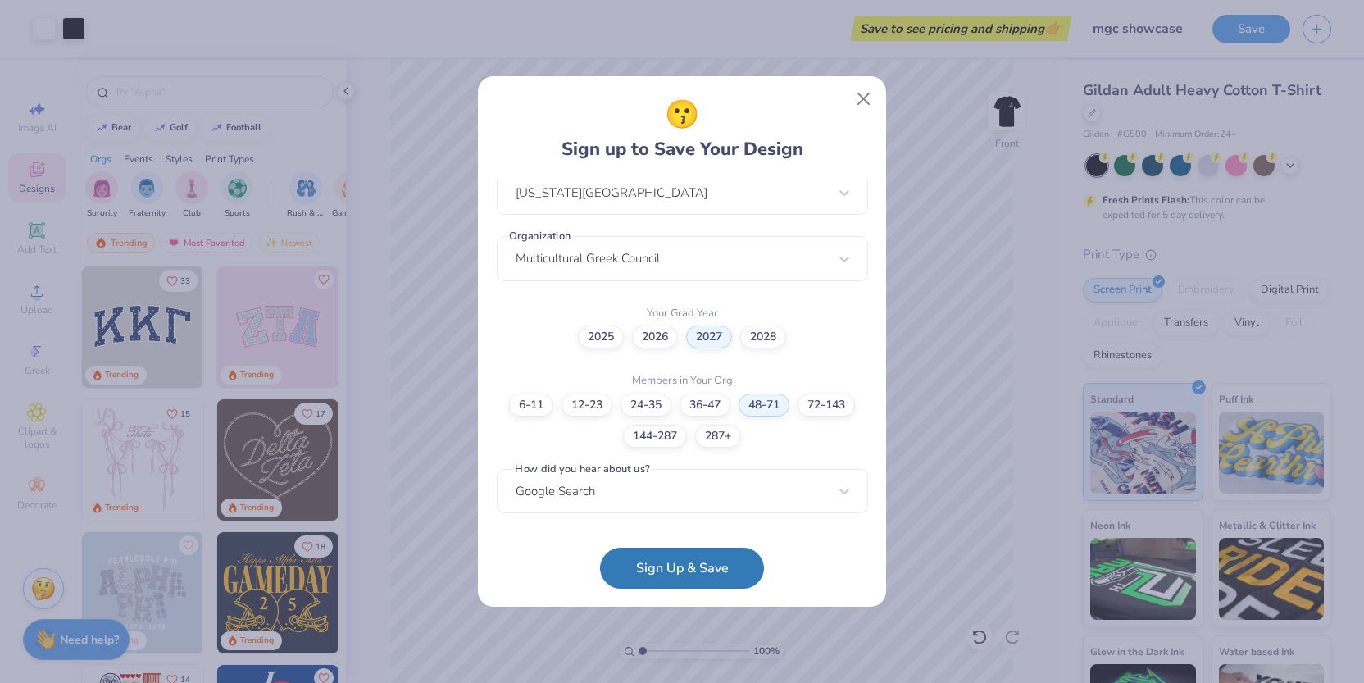
scroll to position [371, 0]
click at [699, 570] on button "Sign Up & Save" at bounding box center [682, 563] width 164 height 41
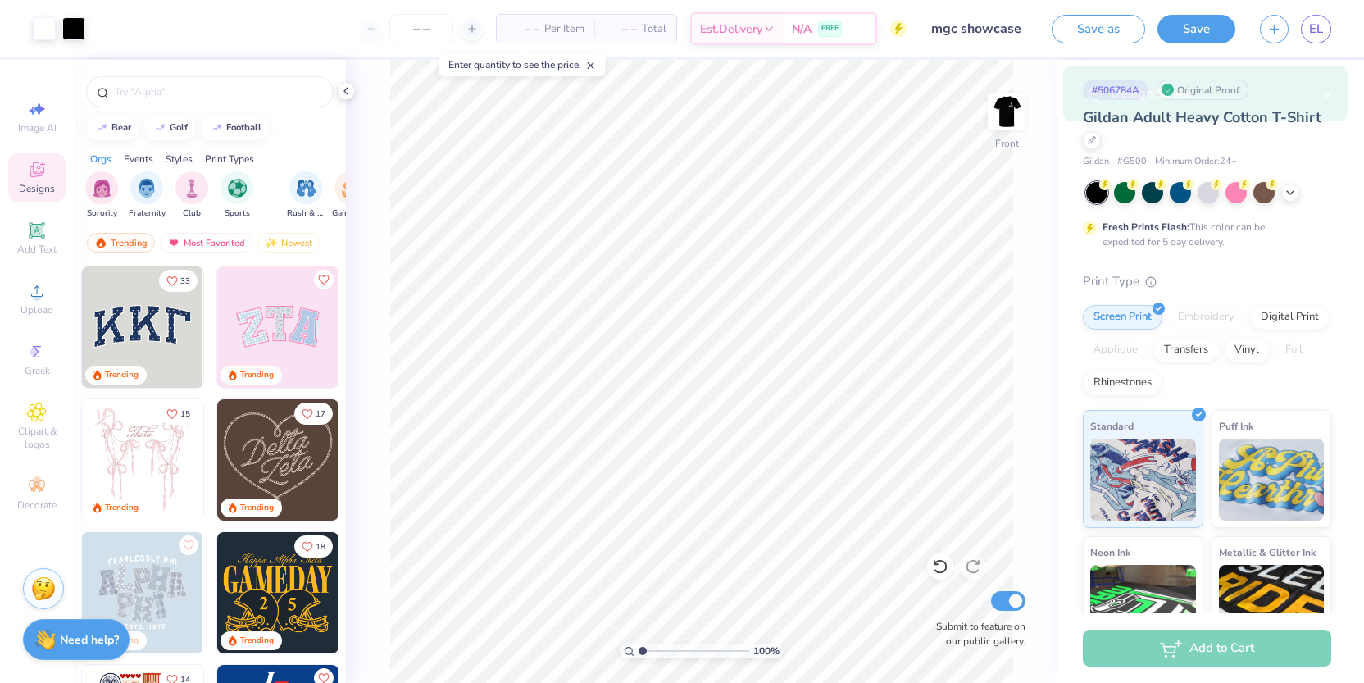
click at [1326, 58] on div "Design Saved" at bounding box center [1205, 50] width 291 height 75
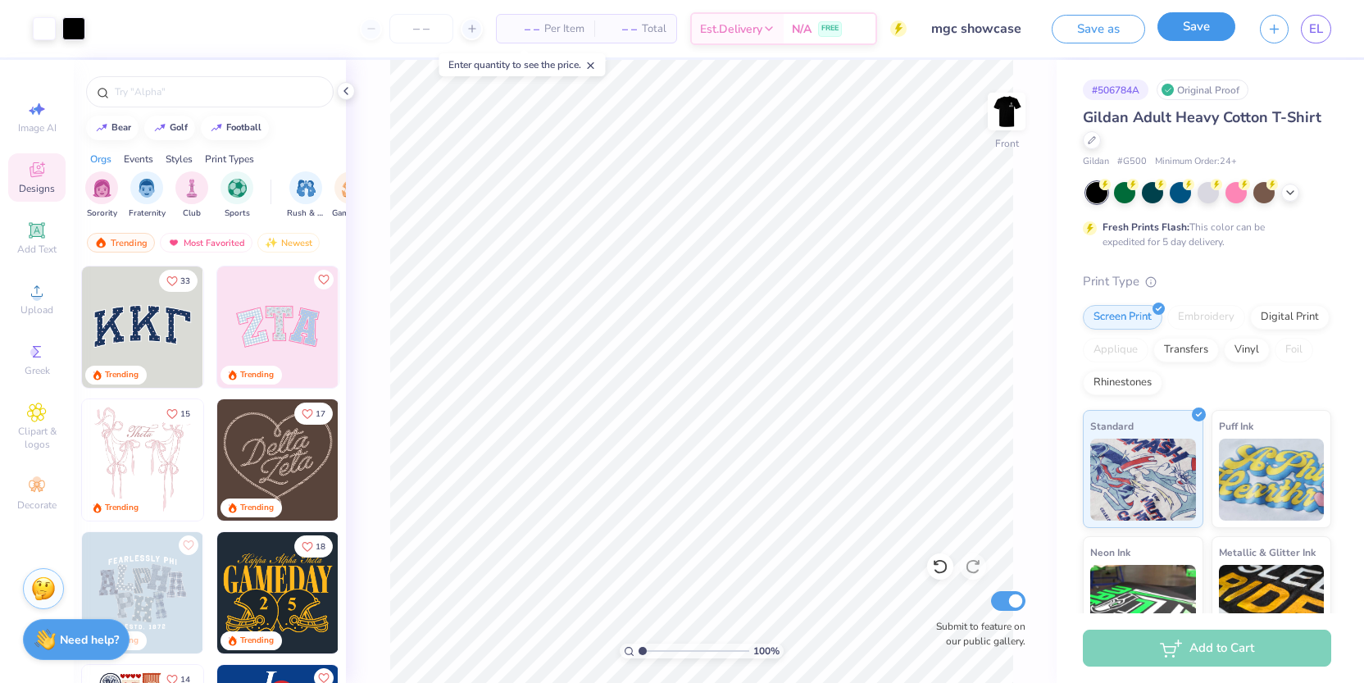
click at [1201, 21] on button "Save" at bounding box center [1196, 26] width 78 height 29
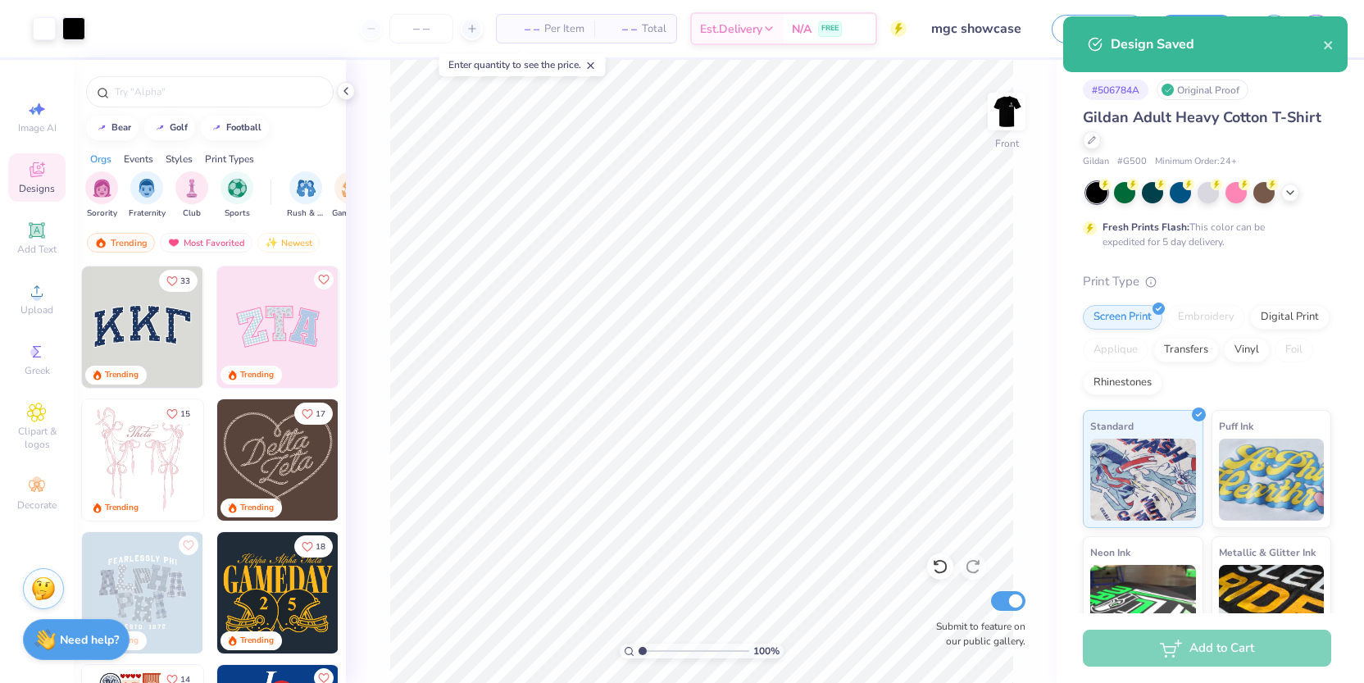
click at [555, 26] on span "Per Item" at bounding box center [564, 28] width 40 height 17
click at [432, 34] on input "number" at bounding box center [421, 29] width 64 height 30
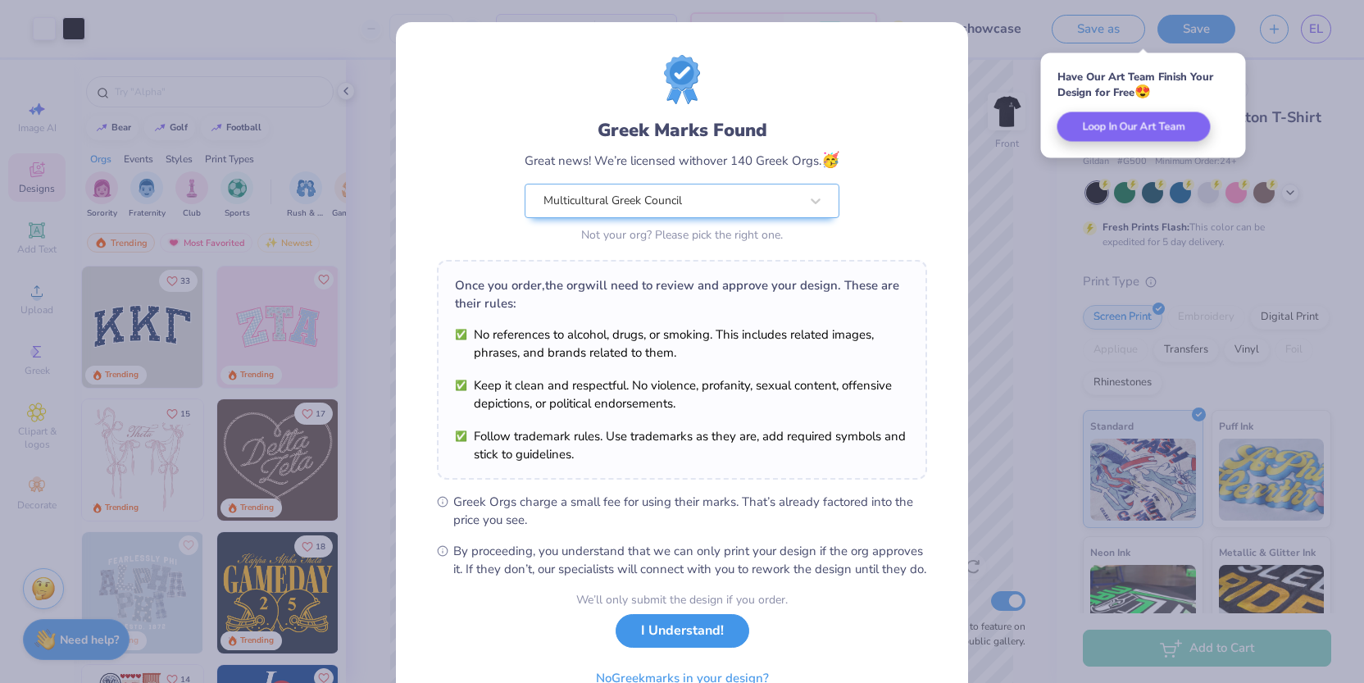
click at [675, 648] on button "I Understand!" at bounding box center [683, 631] width 134 height 34
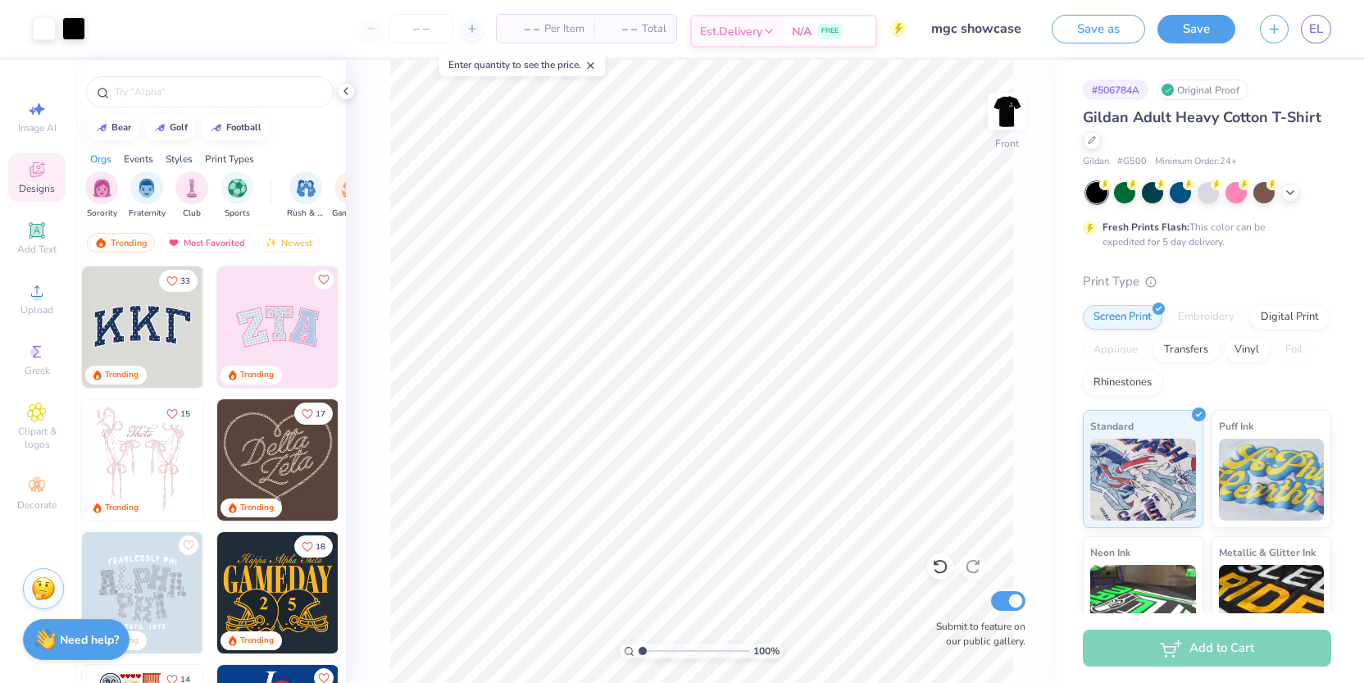
click at [825, 36] on span "FREE" at bounding box center [829, 30] width 17 height 11
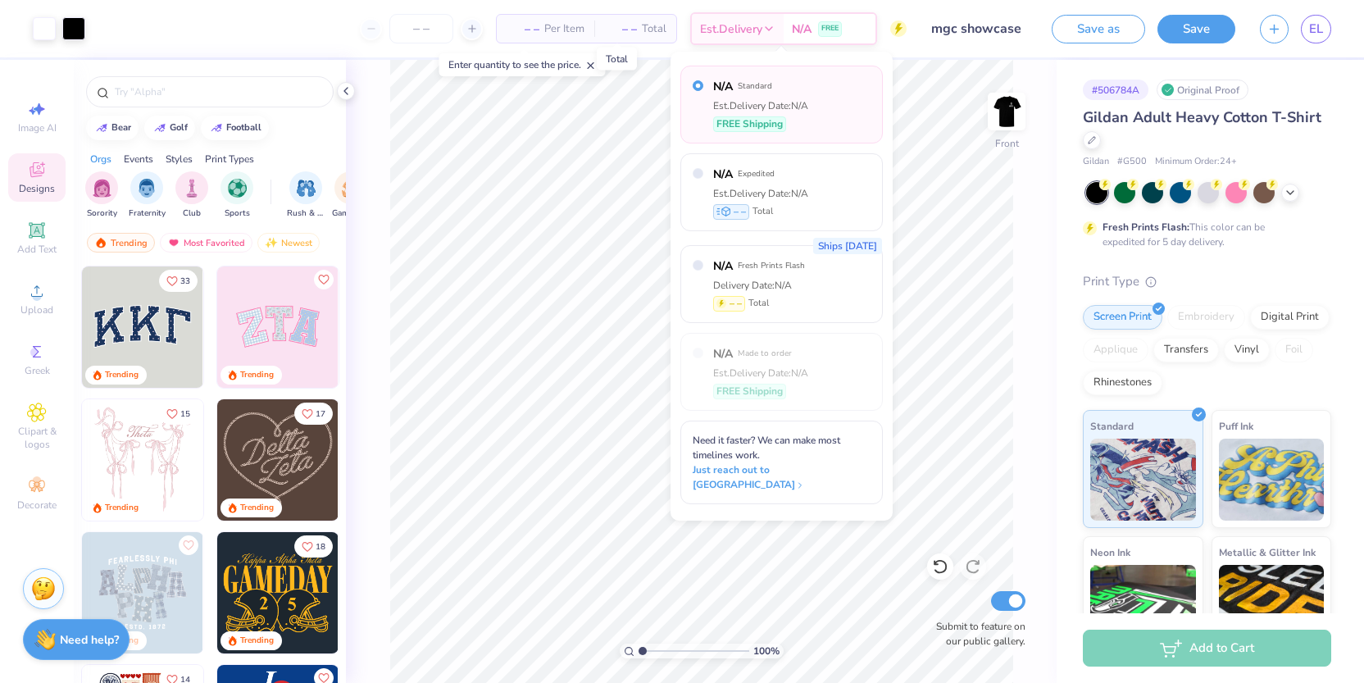
click at [621, 27] on span "– –" at bounding box center [620, 28] width 33 height 17
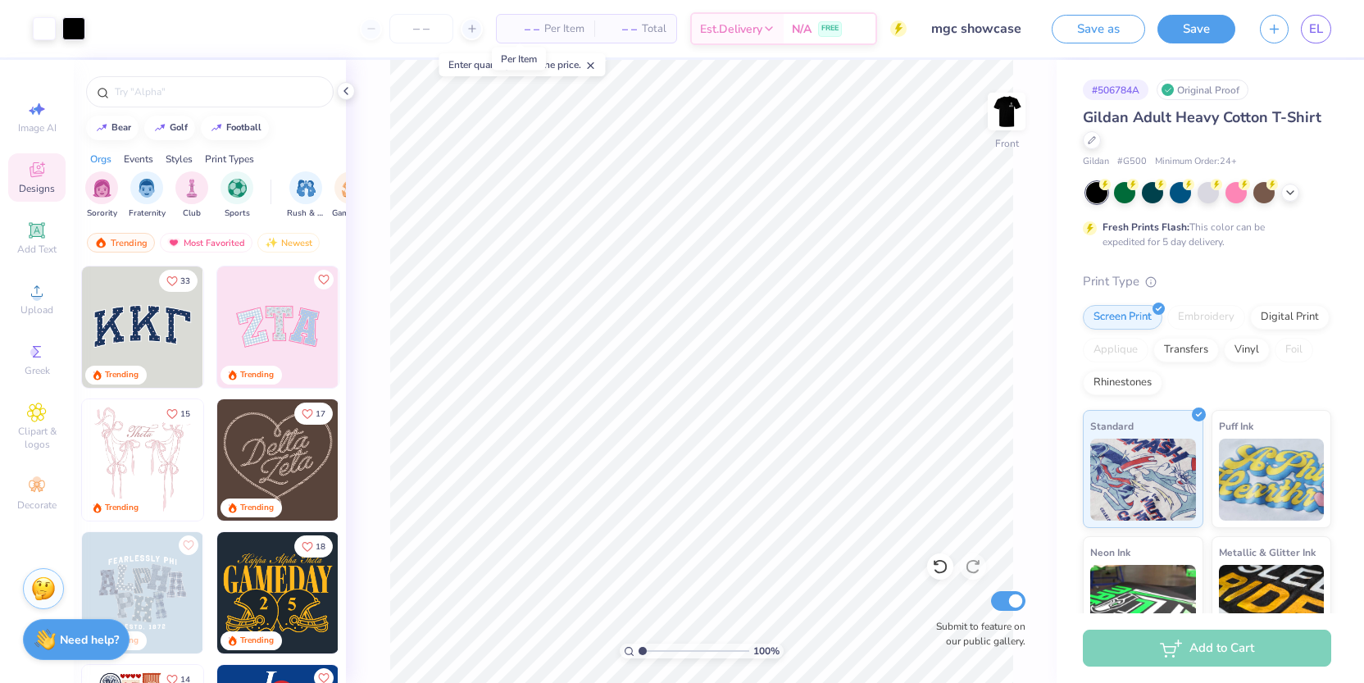
click at [517, 23] on span "– –" at bounding box center [523, 28] width 33 height 17
click at [467, 31] on icon at bounding box center [471, 28] width 11 height 11
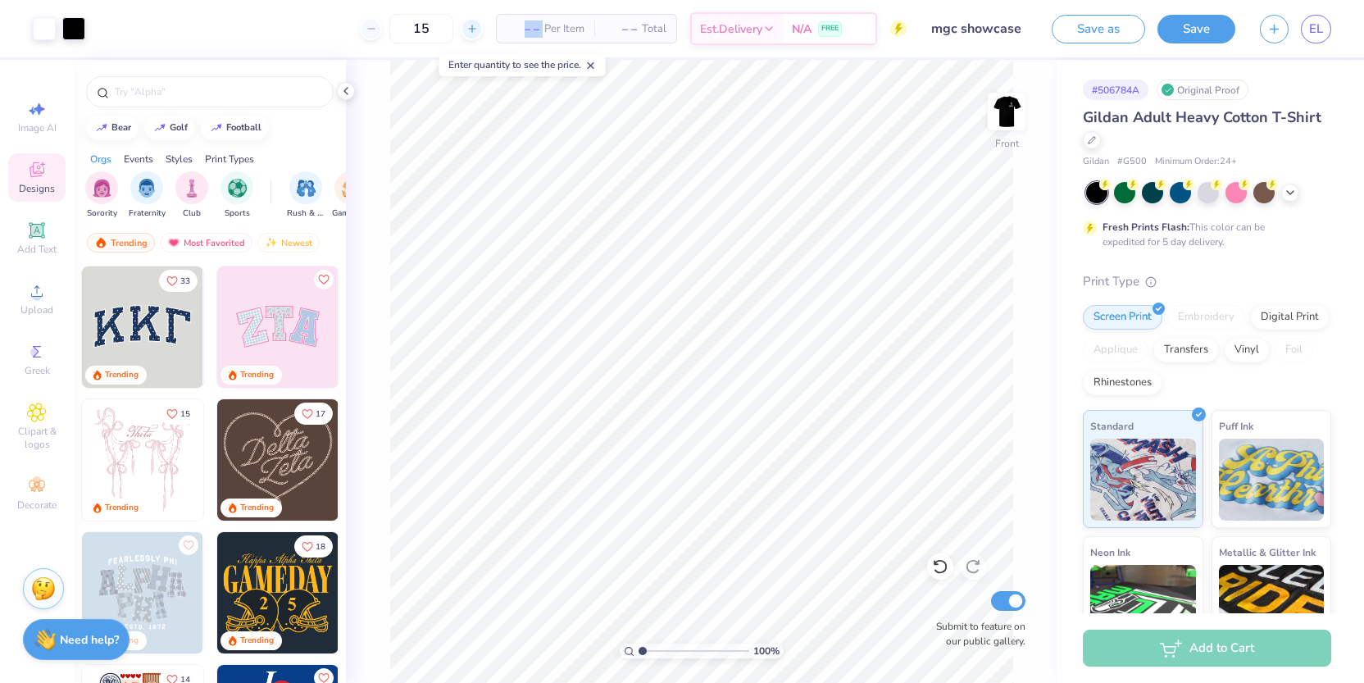
click at [467, 31] on icon at bounding box center [471, 28] width 11 height 11
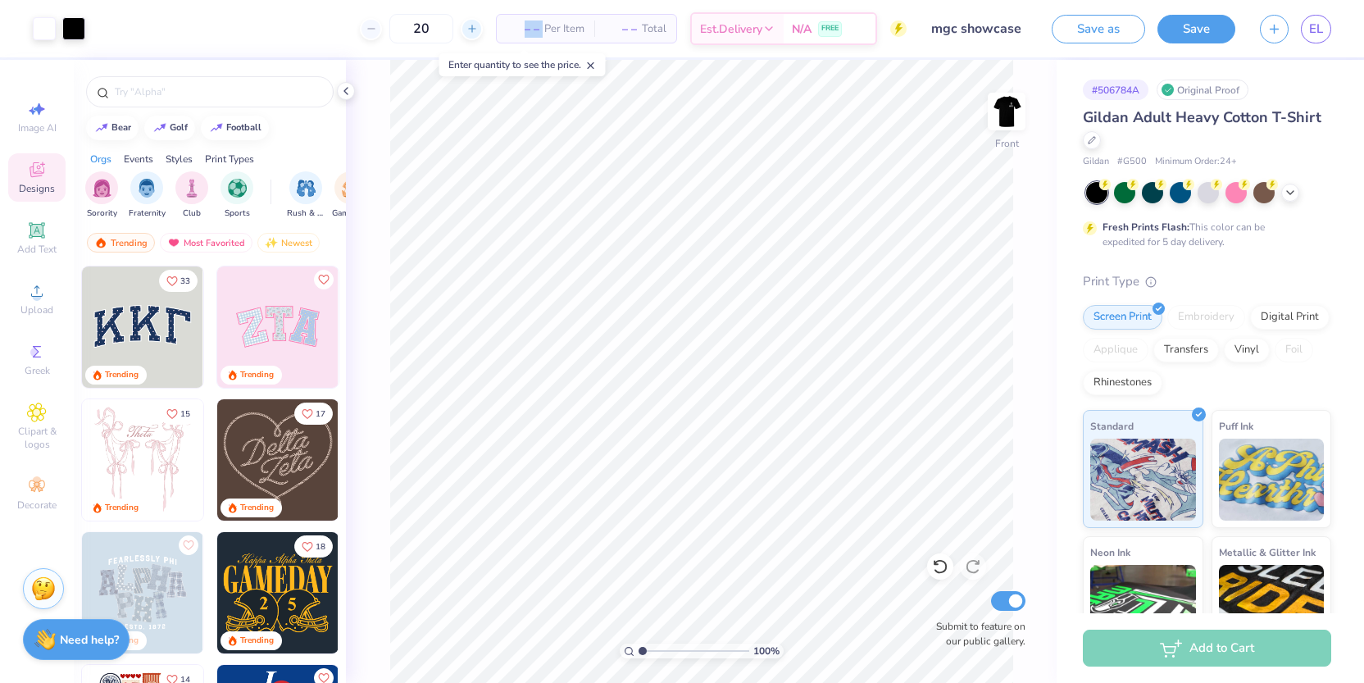
click at [467, 31] on icon at bounding box center [471, 28] width 11 height 11
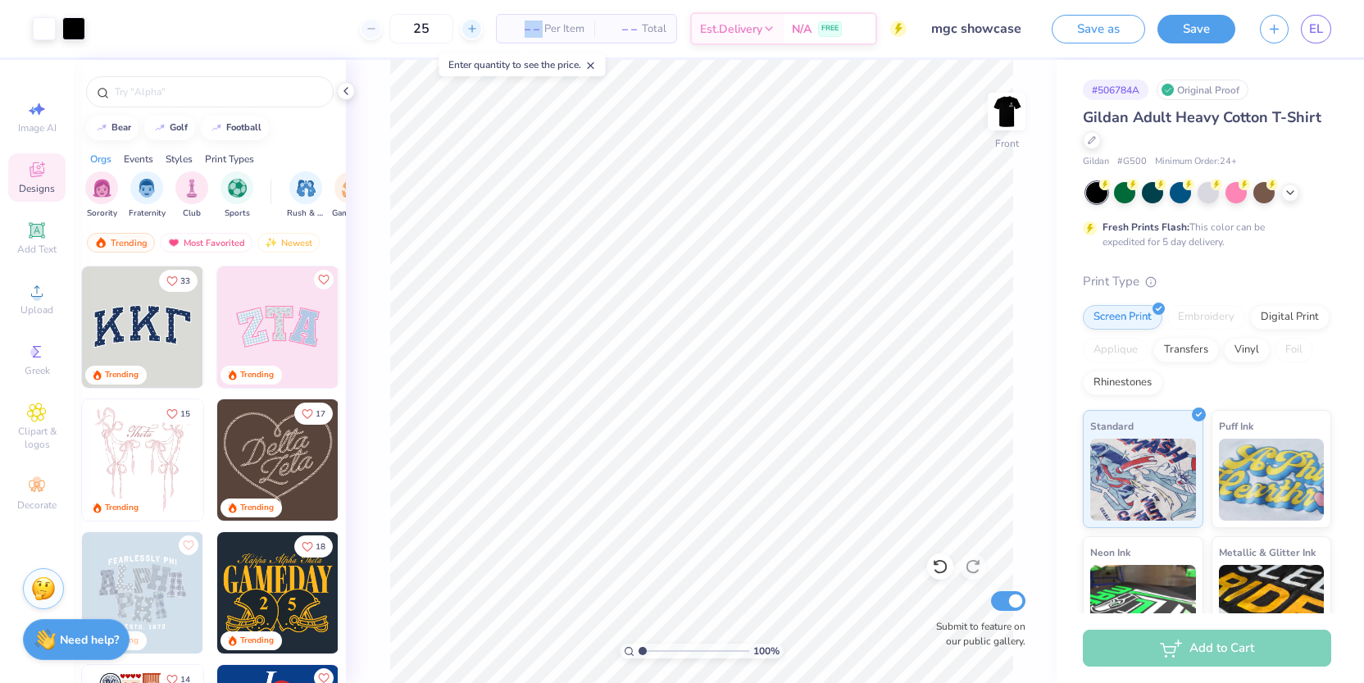
click at [467, 31] on icon at bounding box center [471, 28] width 11 height 11
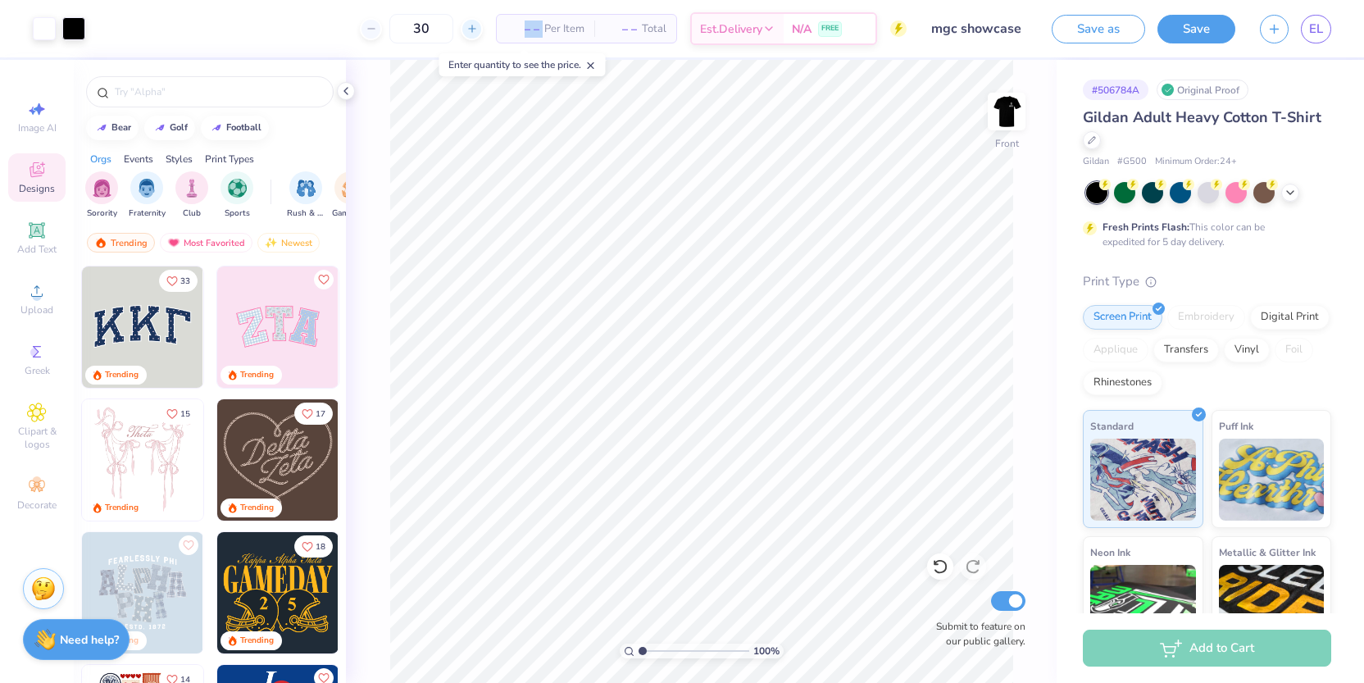
click at [467, 31] on icon at bounding box center [471, 28] width 11 height 11
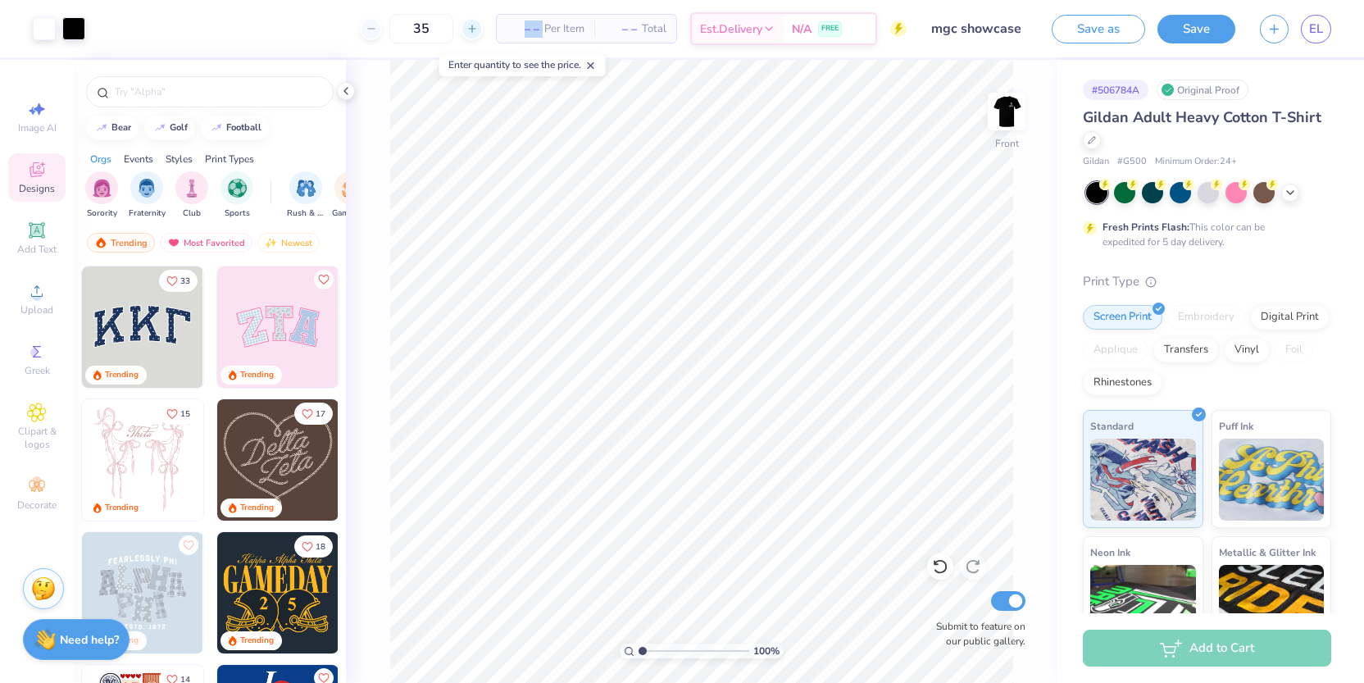
click at [467, 31] on icon at bounding box center [471, 28] width 11 height 11
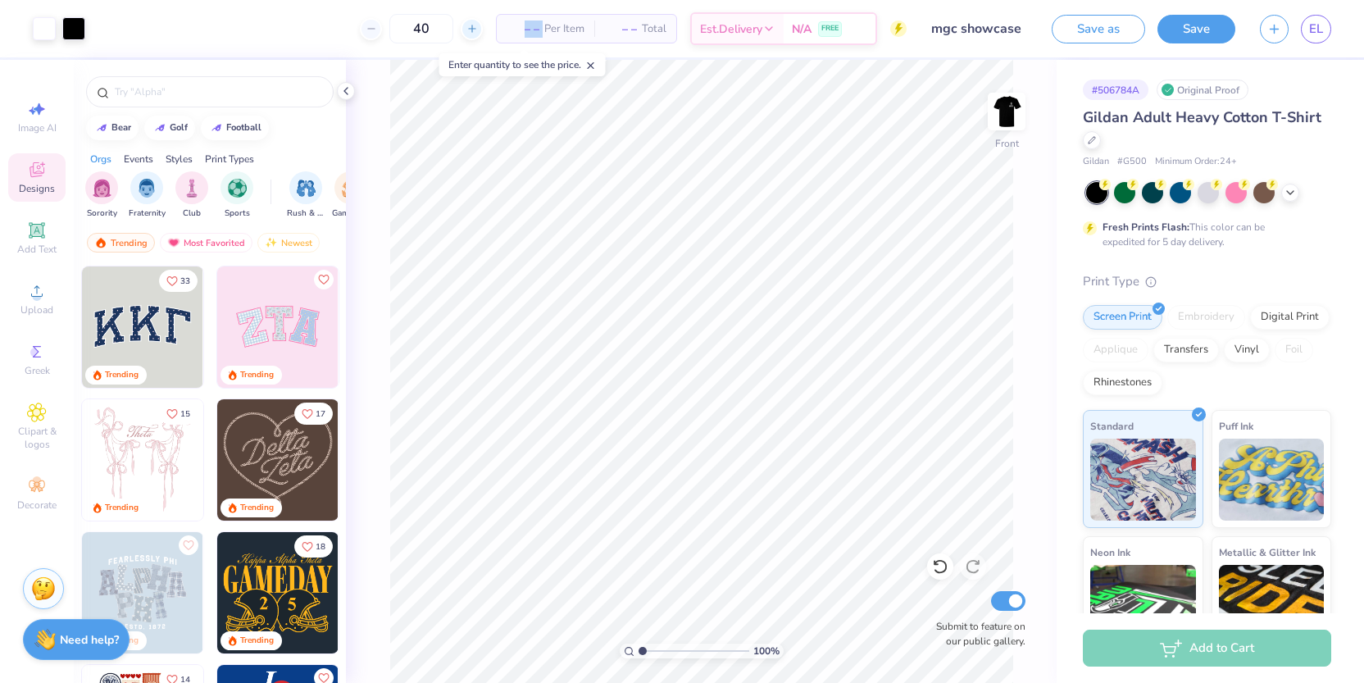
click at [467, 31] on icon at bounding box center [471, 28] width 11 height 11
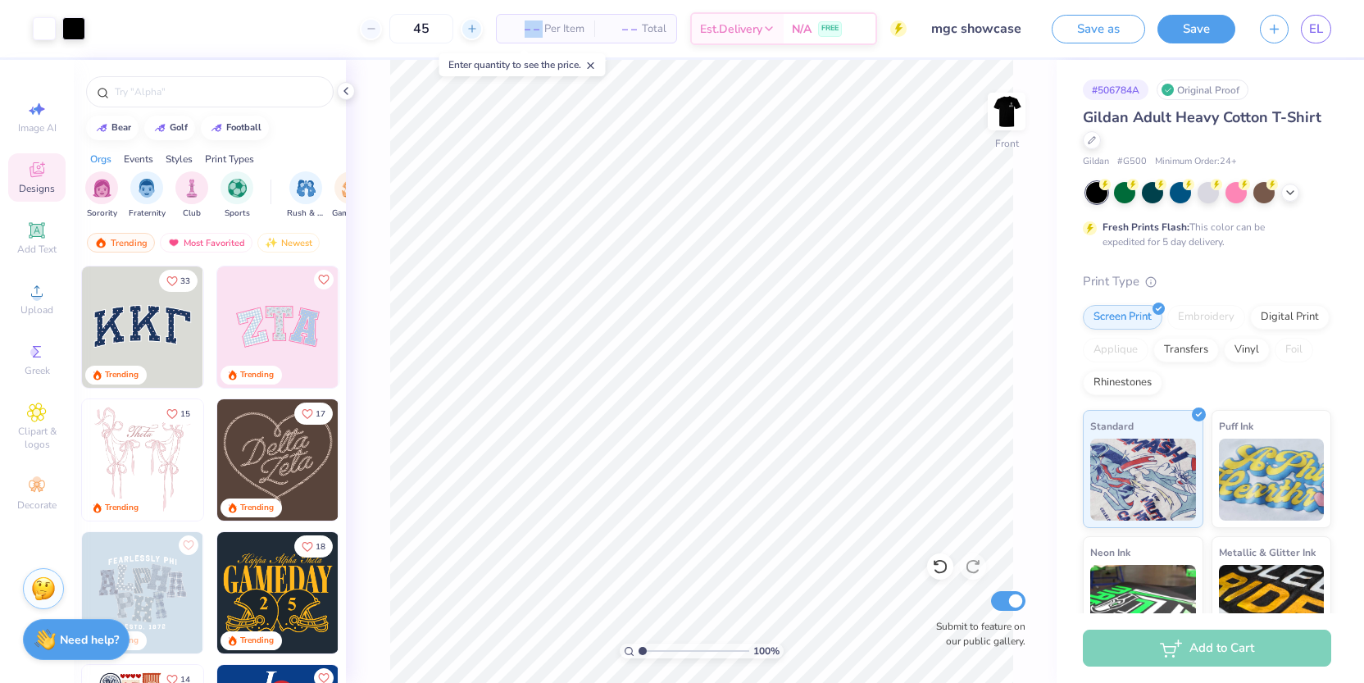
click at [467, 31] on icon at bounding box center [471, 28] width 11 height 11
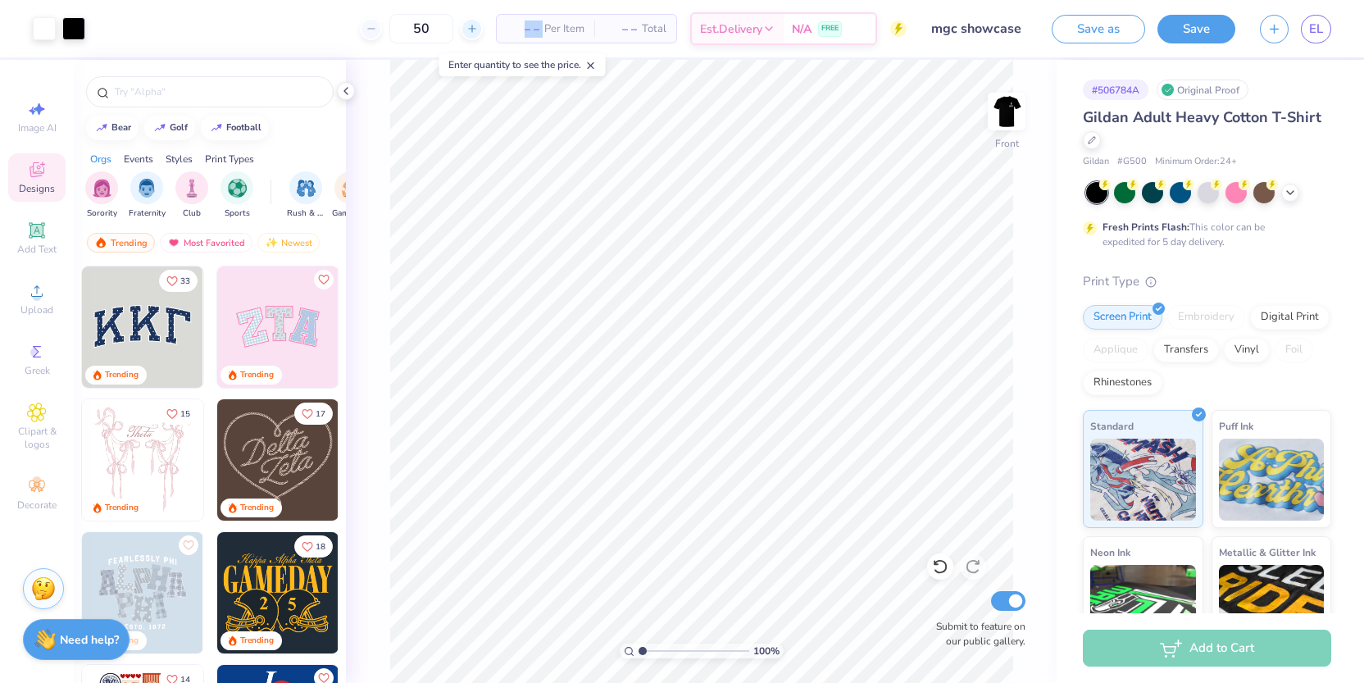
click at [467, 31] on icon at bounding box center [471, 28] width 11 height 11
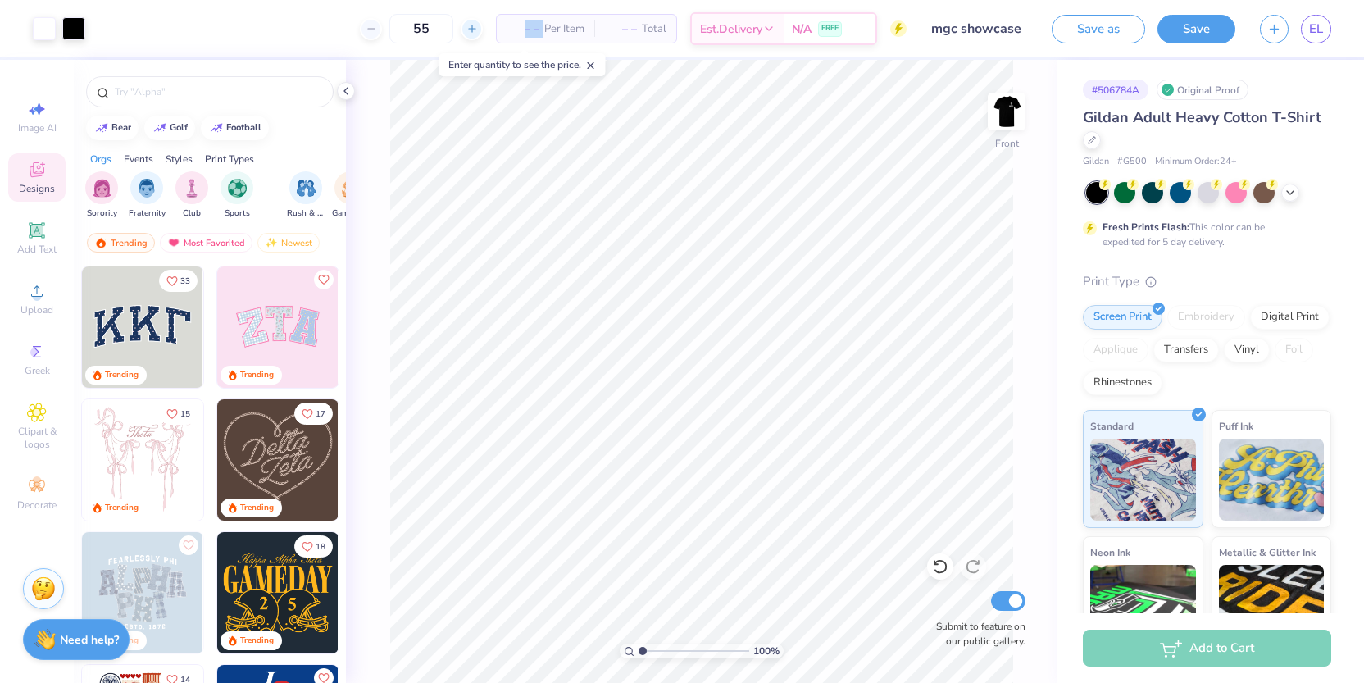
click at [467, 31] on icon at bounding box center [471, 28] width 11 height 11
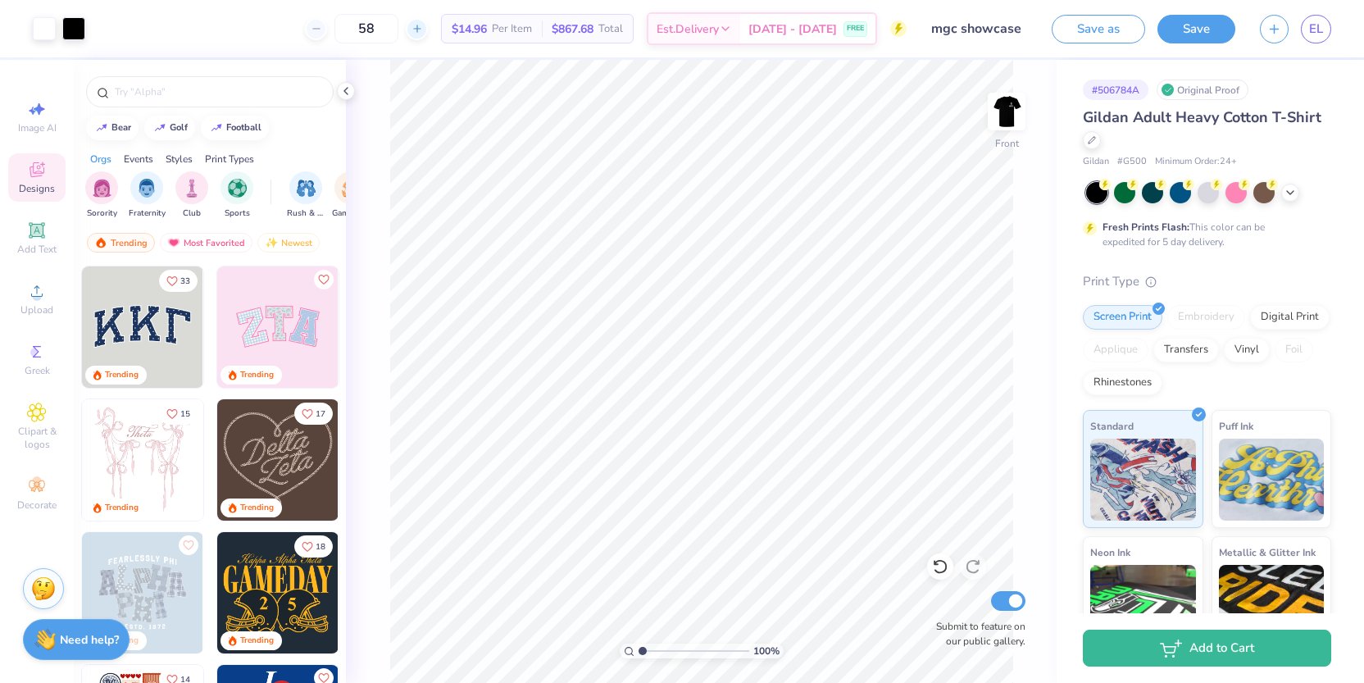
click at [428, 35] on div at bounding box center [417, 29] width 22 height 22
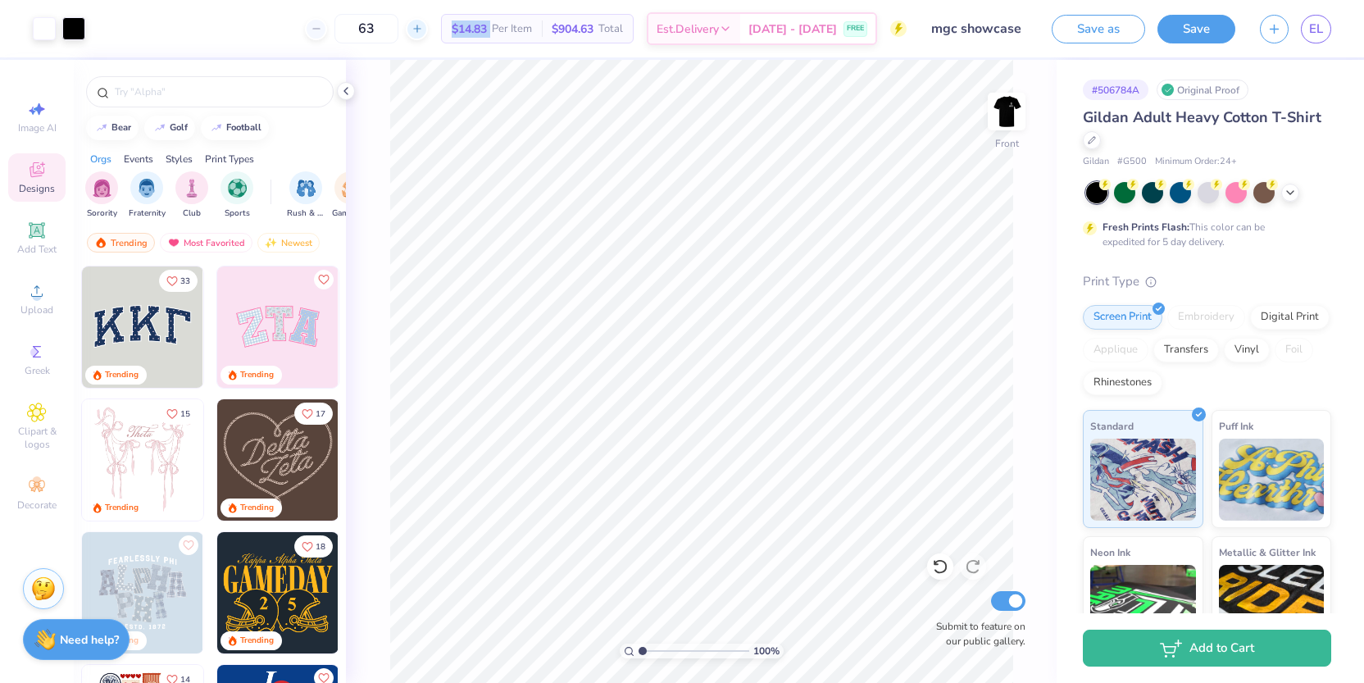
click at [428, 35] on div at bounding box center [417, 29] width 22 height 22
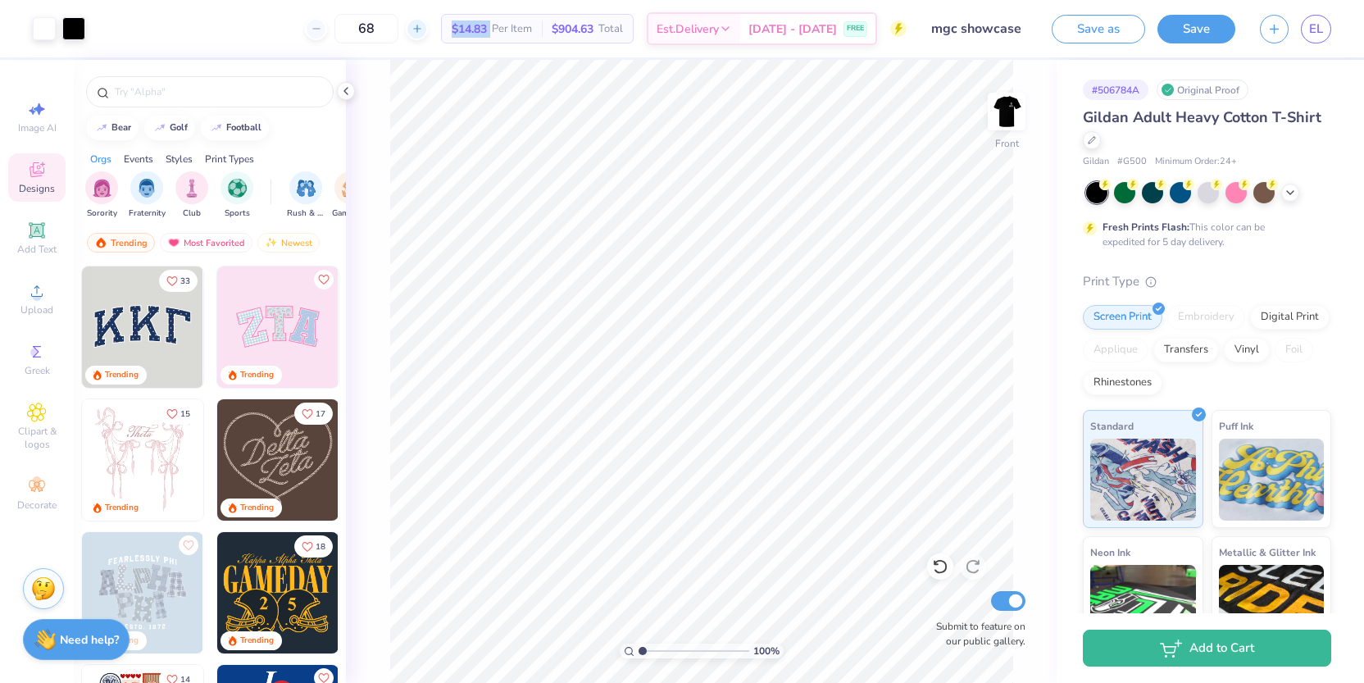
click at [428, 35] on div at bounding box center [417, 29] width 22 height 22
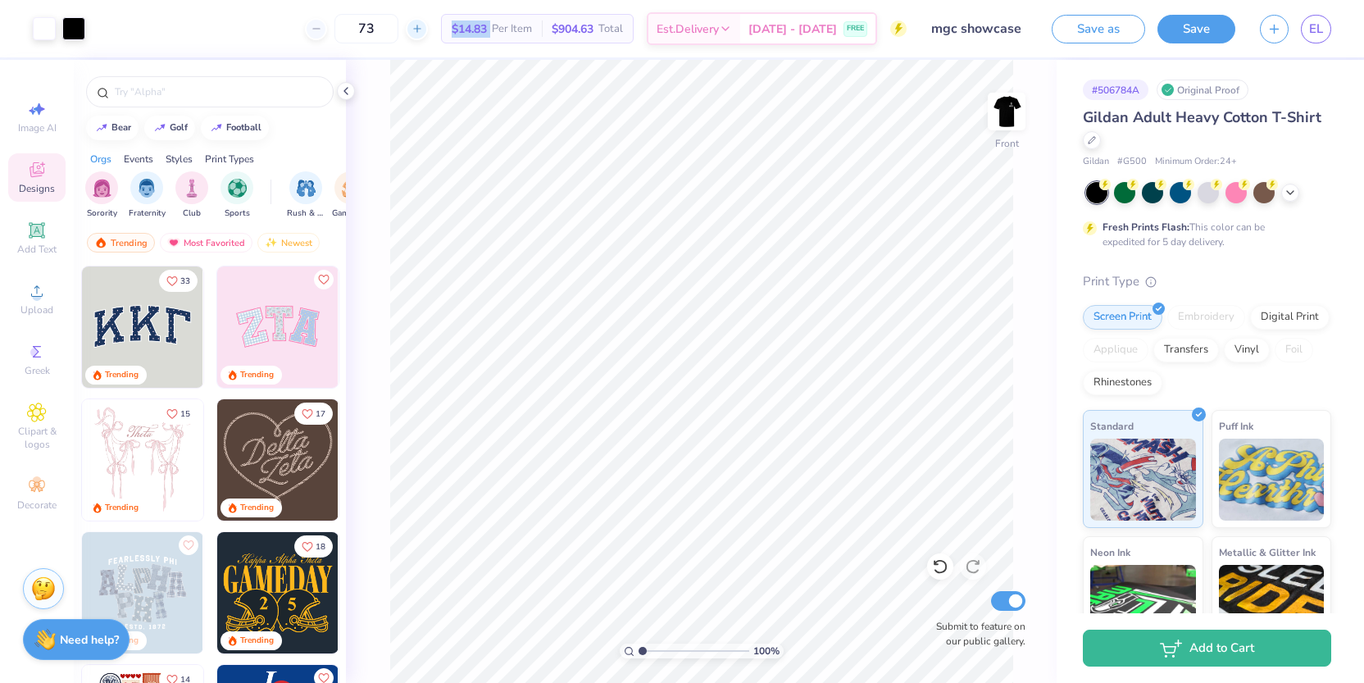
click at [428, 35] on div at bounding box center [417, 29] width 22 height 22
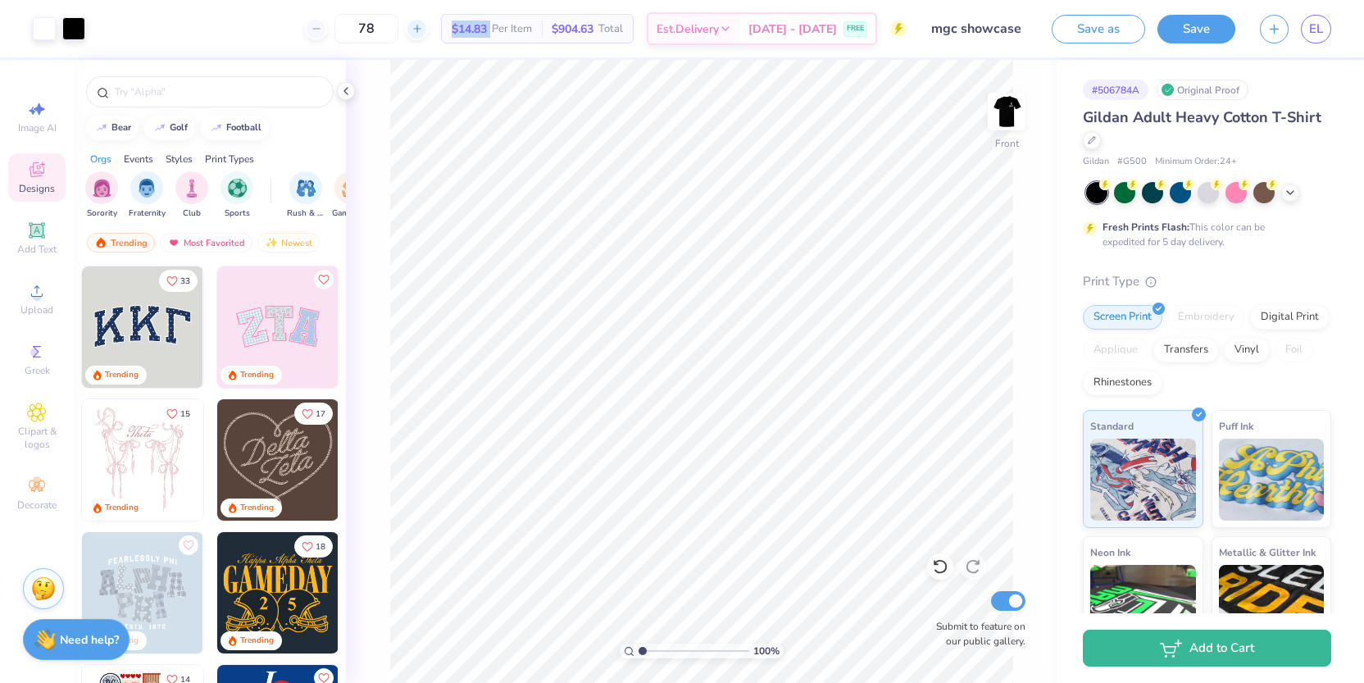
click at [428, 35] on div at bounding box center [417, 29] width 22 height 22
type input "81"
